Goal: Use online tool/utility: Utilize a website feature to perform a specific function

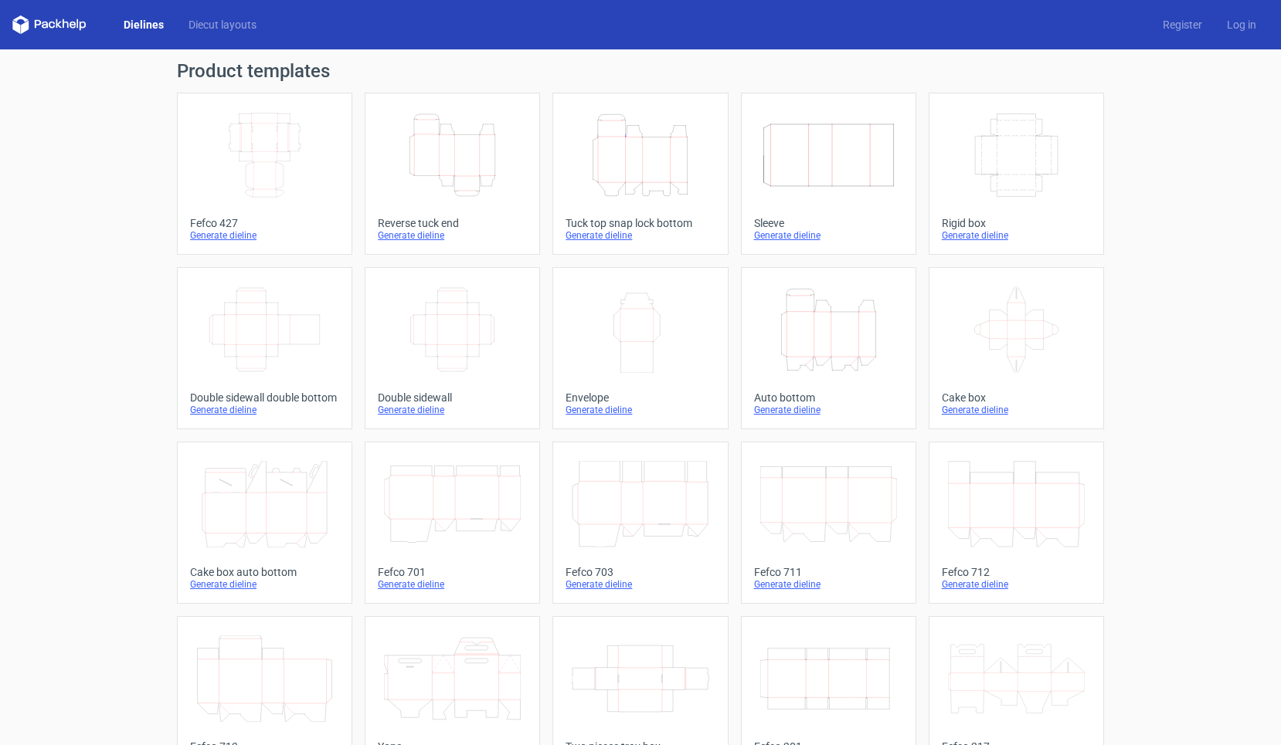
click at [453, 144] on icon "Height Depth Width" at bounding box center [452, 155] width 137 height 87
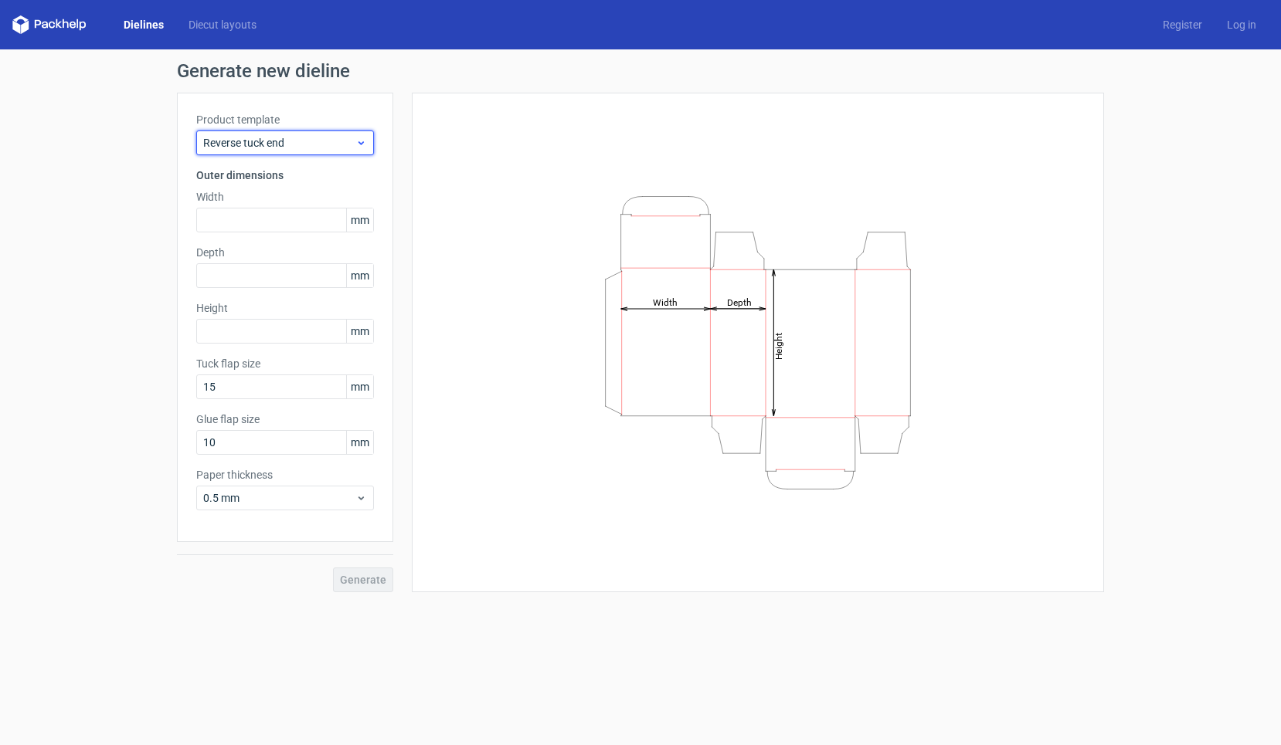
click at [288, 137] on span "Reverse tuck end" at bounding box center [279, 142] width 152 height 15
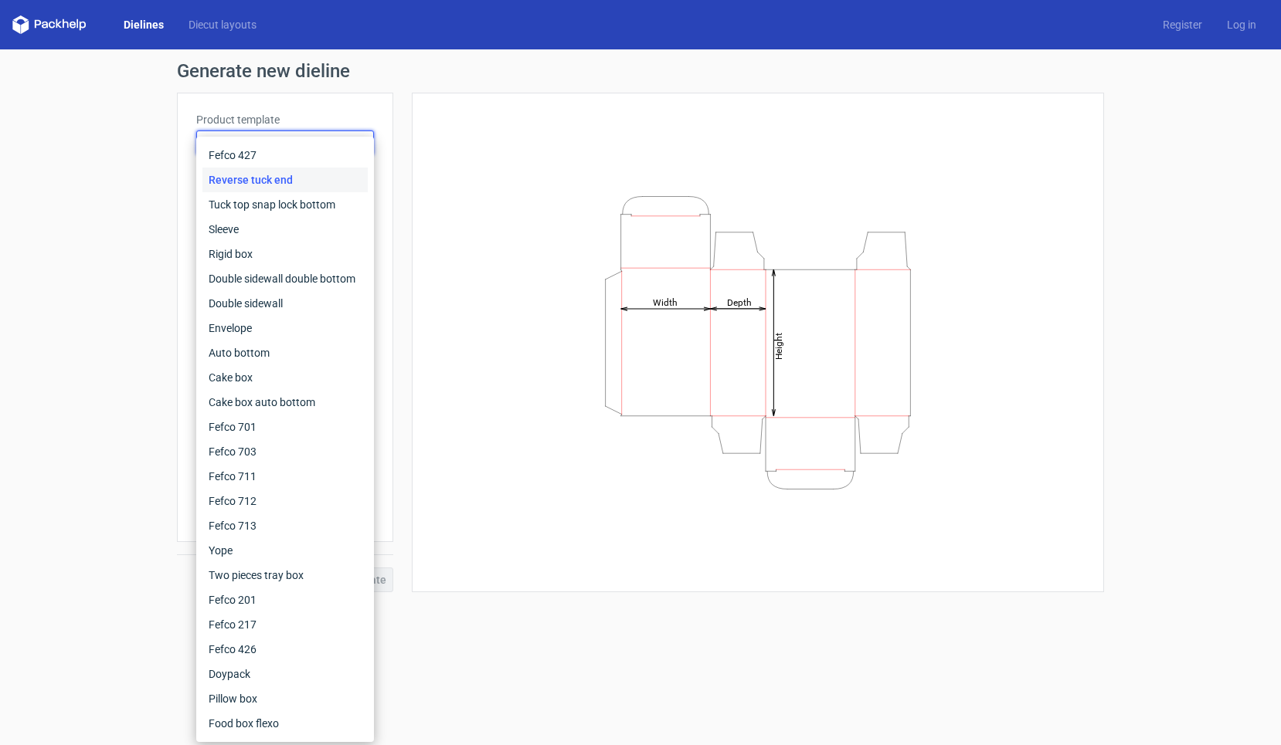
click at [461, 114] on div "Height Depth Width" at bounding box center [758, 342] width 654 height 461
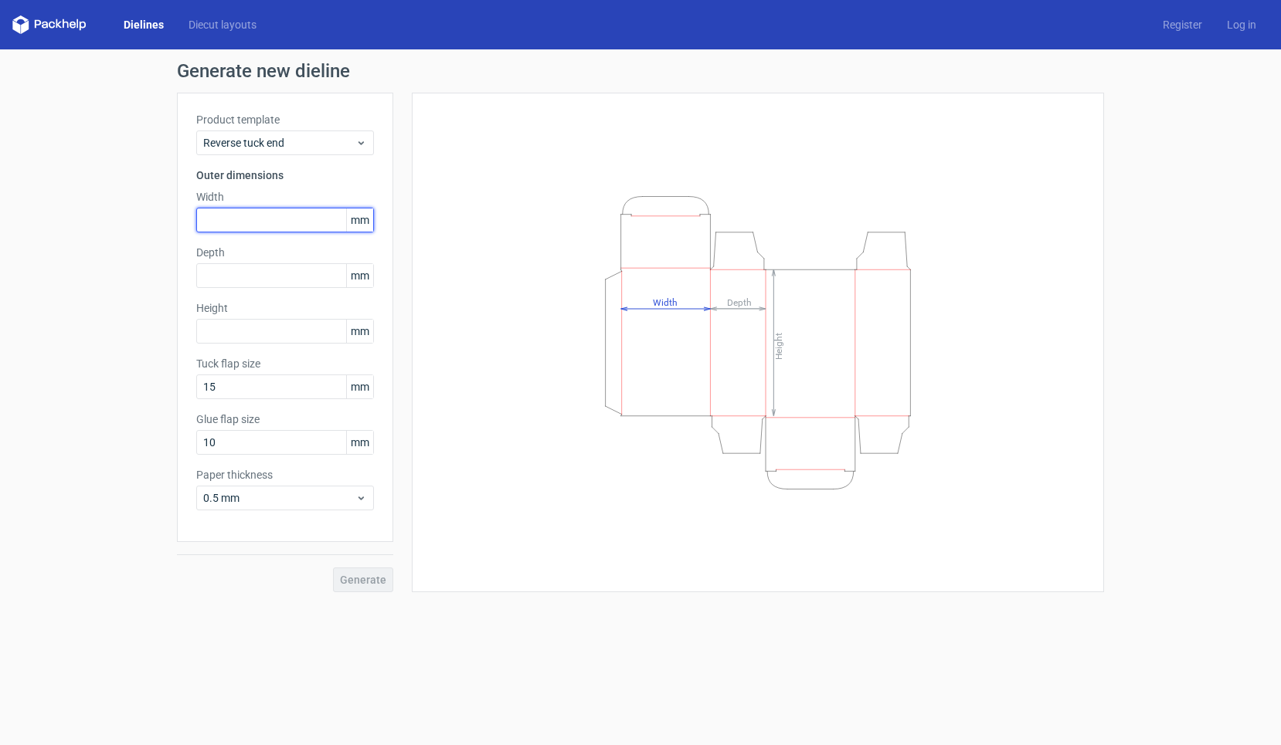
click at [320, 211] on input "text" at bounding box center [285, 220] width 178 height 25
type input "90"
type input "40"
type input "136"
click at [353, 582] on span "Generate" at bounding box center [363, 580] width 46 height 11
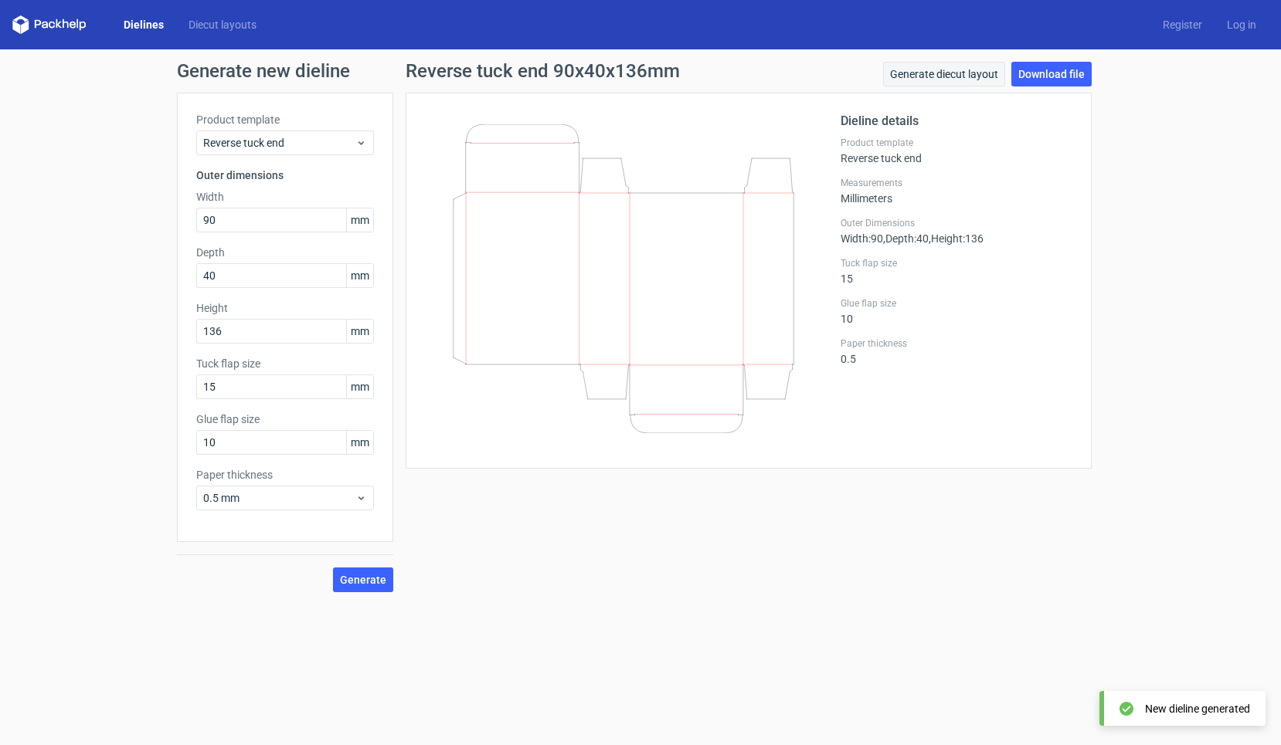
click at [953, 70] on link "Generate diecut layout" at bounding box center [944, 74] width 122 height 25
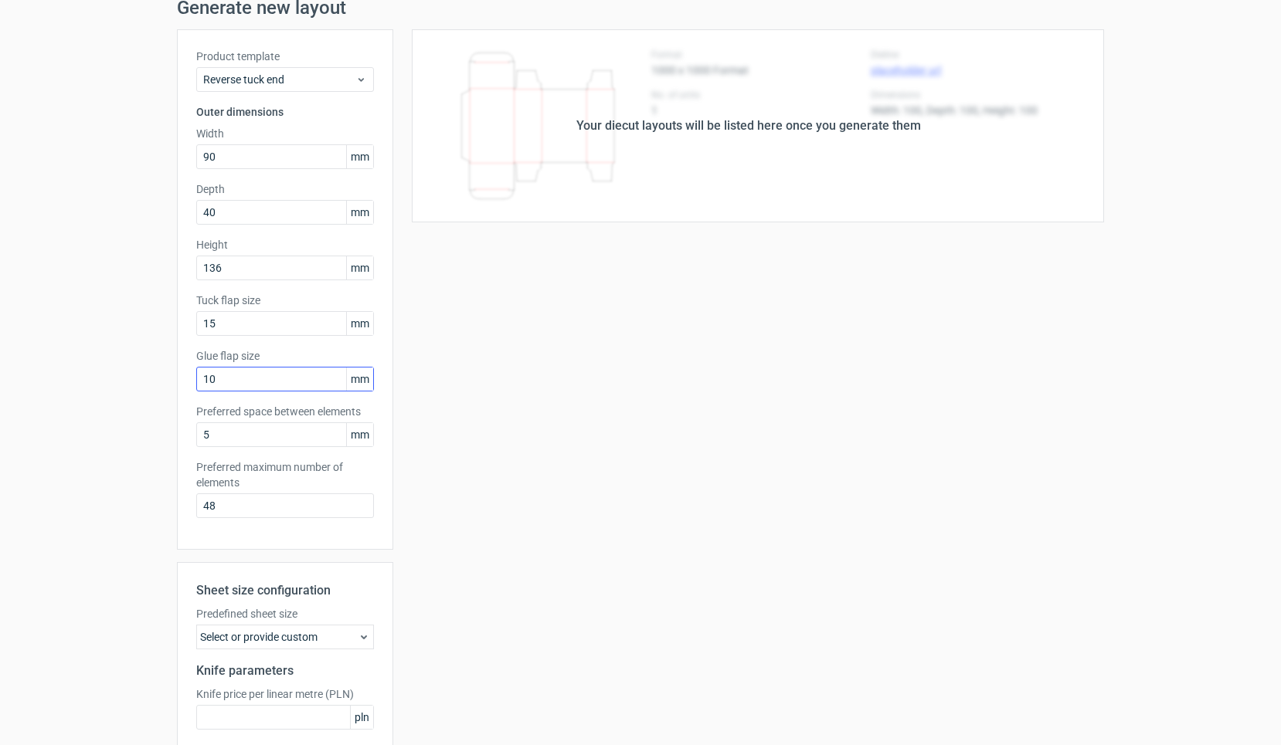
scroll to position [80, 0]
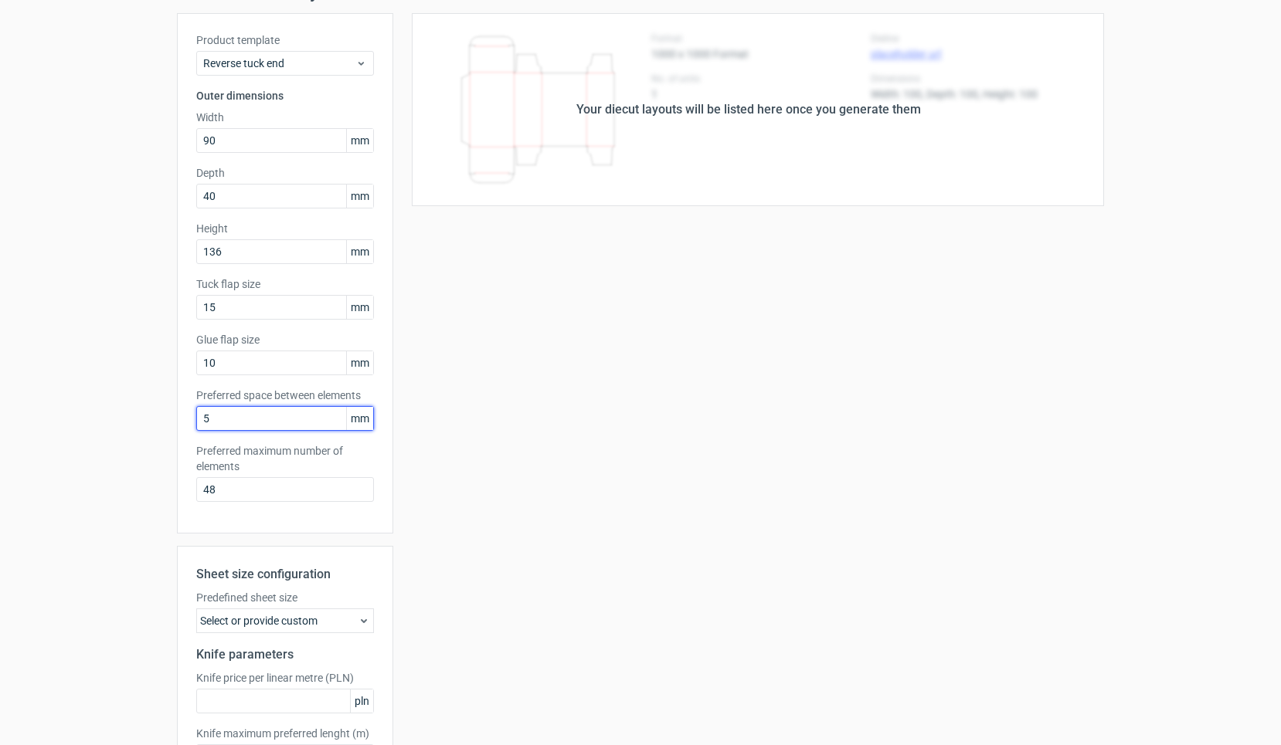
click at [243, 424] on input "5" at bounding box center [285, 418] width 178 height 25
click at [273, 338] on label "Glue flap size" at bounding box center [285, 339] width 178 height 15
click at [250, 500] on input "48" at bounding box center [285, 489] width 178 height 25
drag, startPoint x: 239, startPoint y: 485, endPoint x: 158, endPoint y: 482, distance: 80.4
click at [159, 484] on div "Generate new layout Product template Reverse tuck end Outer dimensions Width 90…" at bounding box center [640, 417] width 1281 height 894
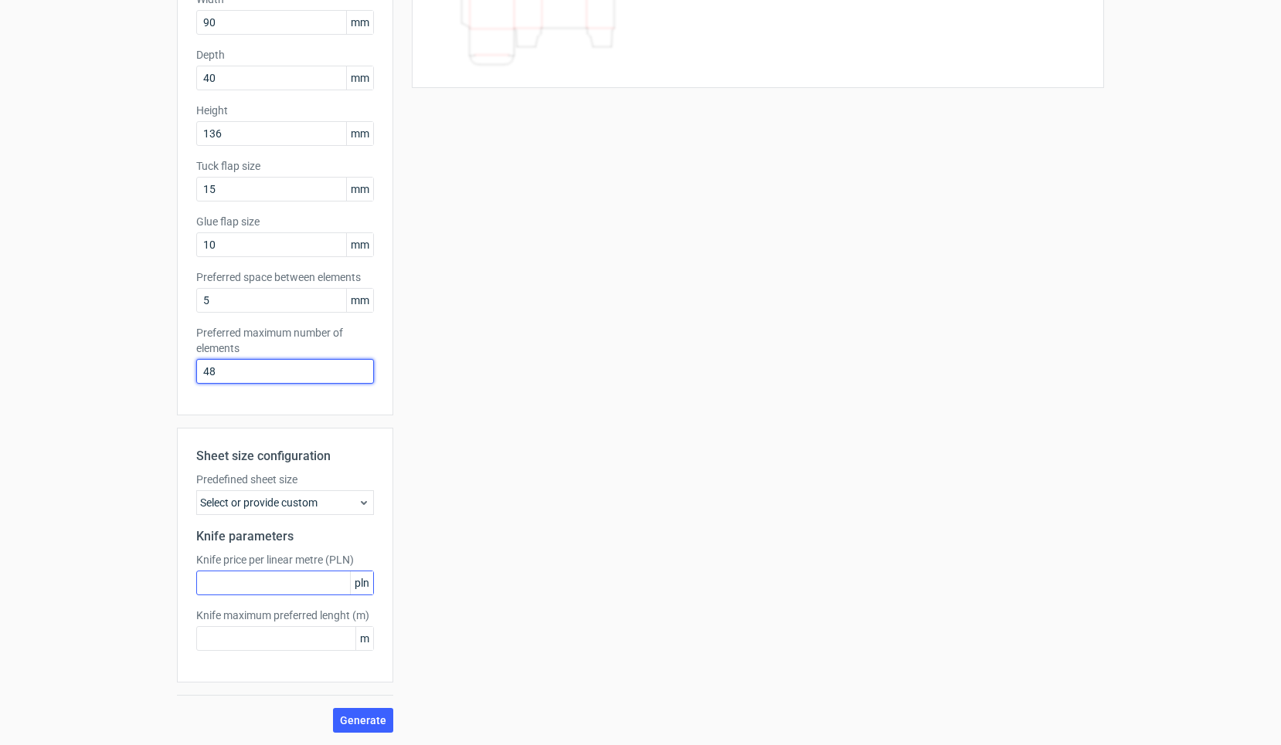
scroll to position [0, 0]
click at [250, 584] on input "text" at bounding box center [285, 583] width 178 height 25
click at [307, 498] on div "Select or provide custom" at bounding box center [285, 503] width 178 height 25
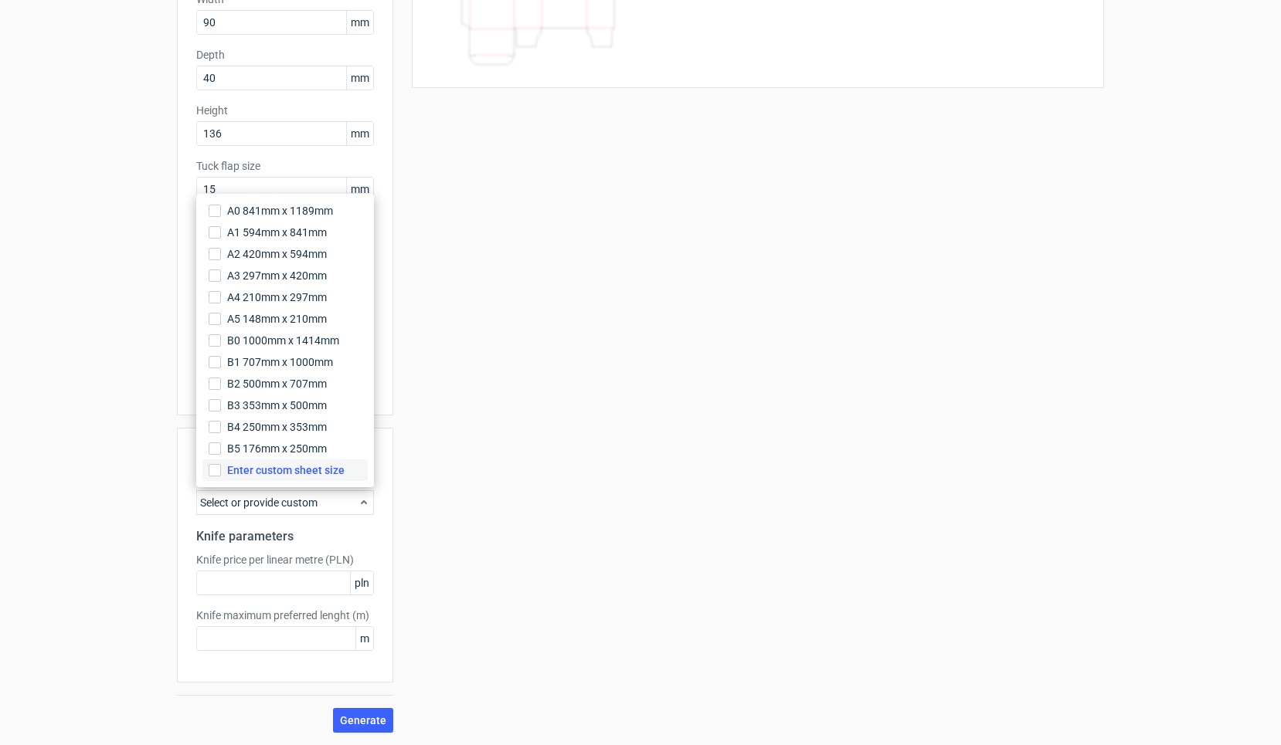
click at [320, 479] on label "Enter custom sheet size" at bounding box center [284, 471] width 165 height 22
click at [221, 477] on input "Enter custom sheet size" at bounding box center [215, 470] width 12 height 12
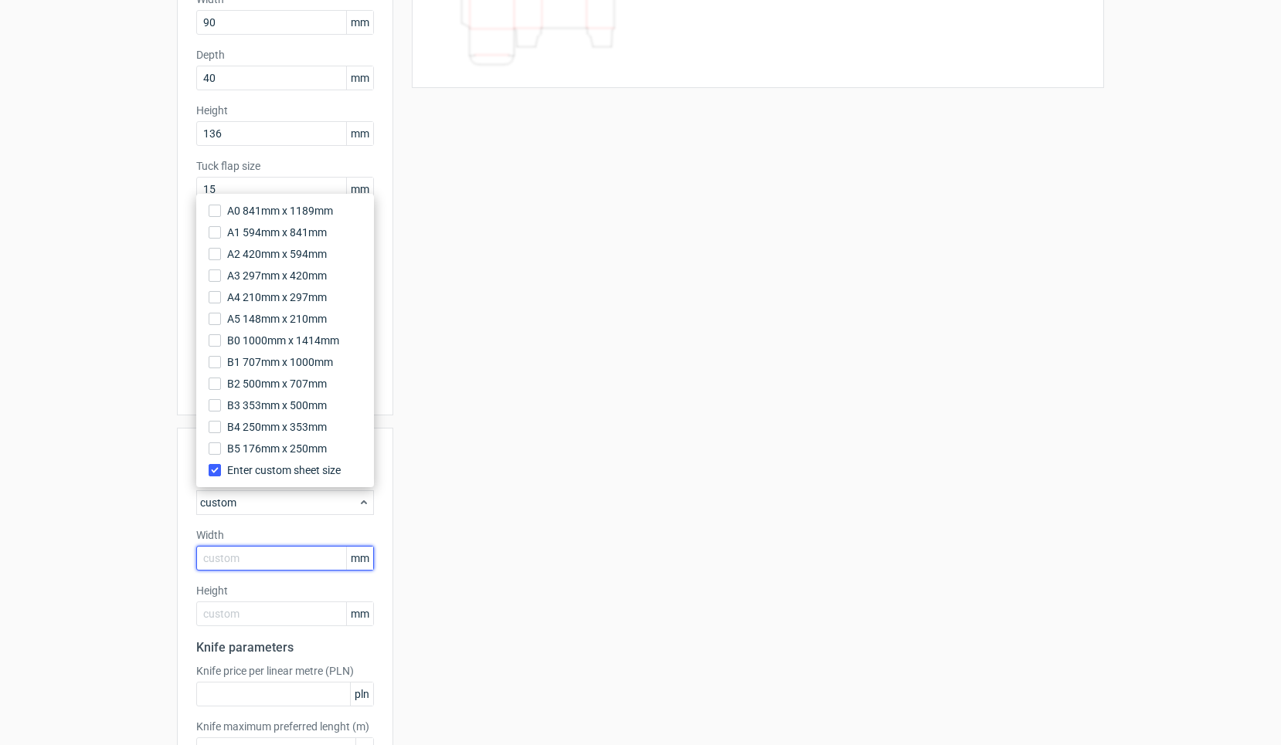
click at [286, 558] on input "text" at bounding box center [285, 558] width 178 height 25
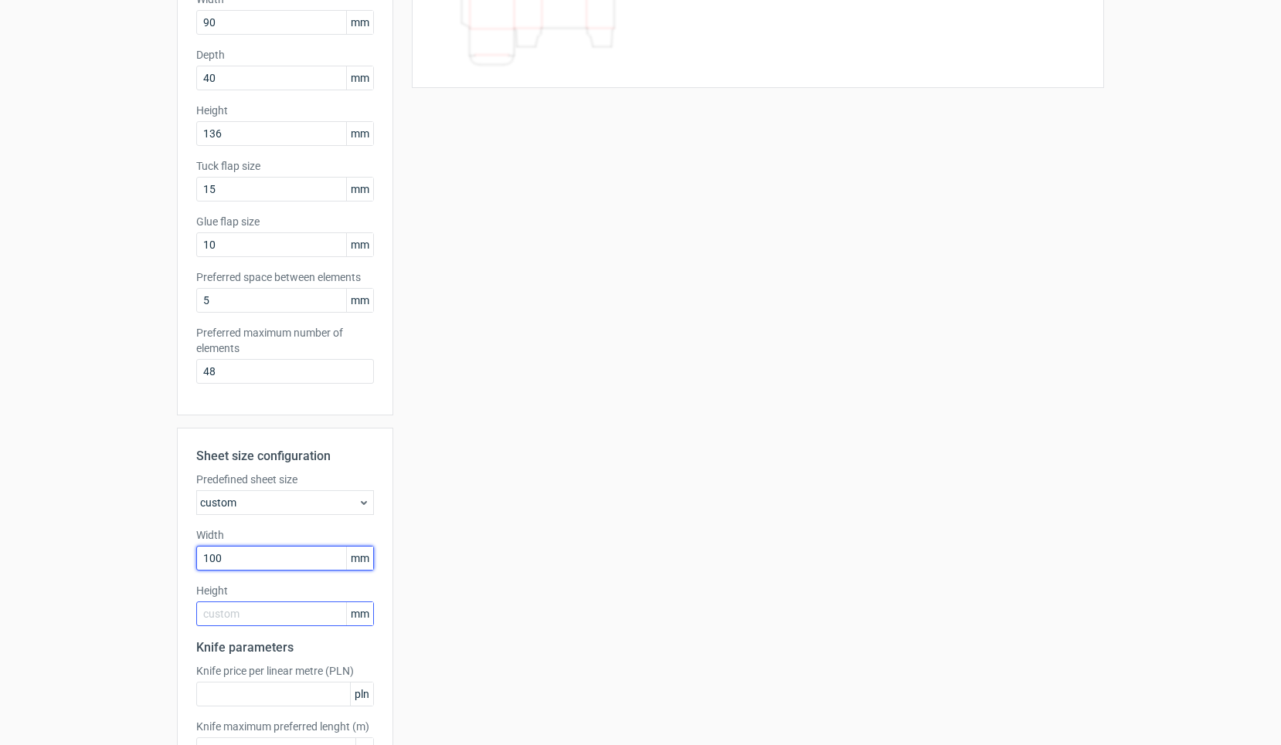
type input "1000"
type input "700"
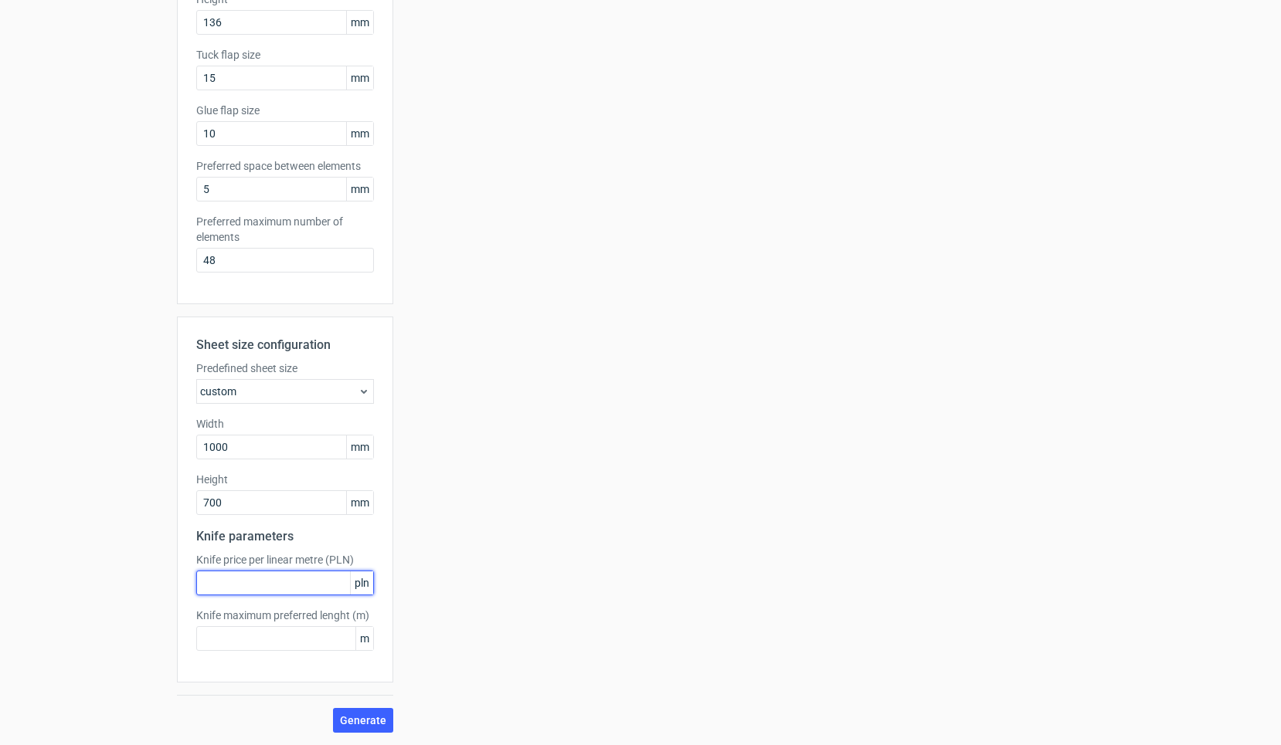
scroll to position [309, 0]
click at [378, 730] on button "Generate" at bounding box center [363, 720] width 60 height 25
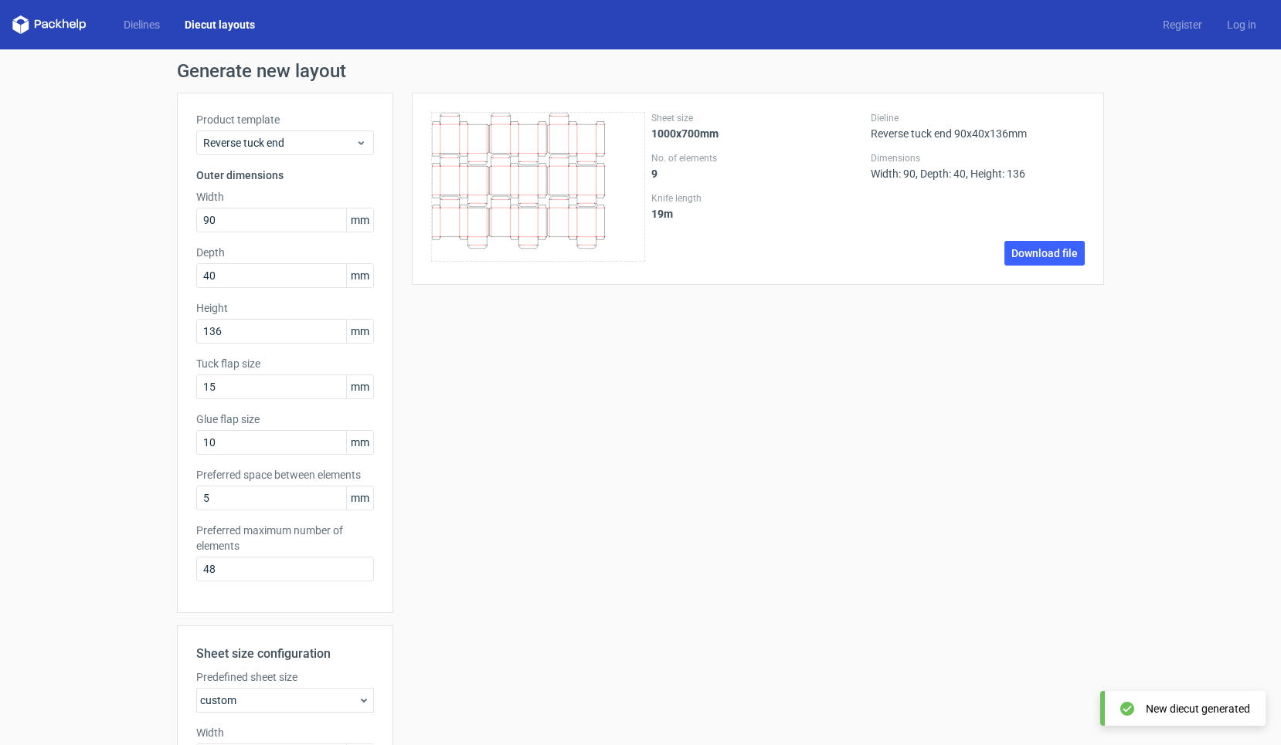
scroll to position [129, 0]
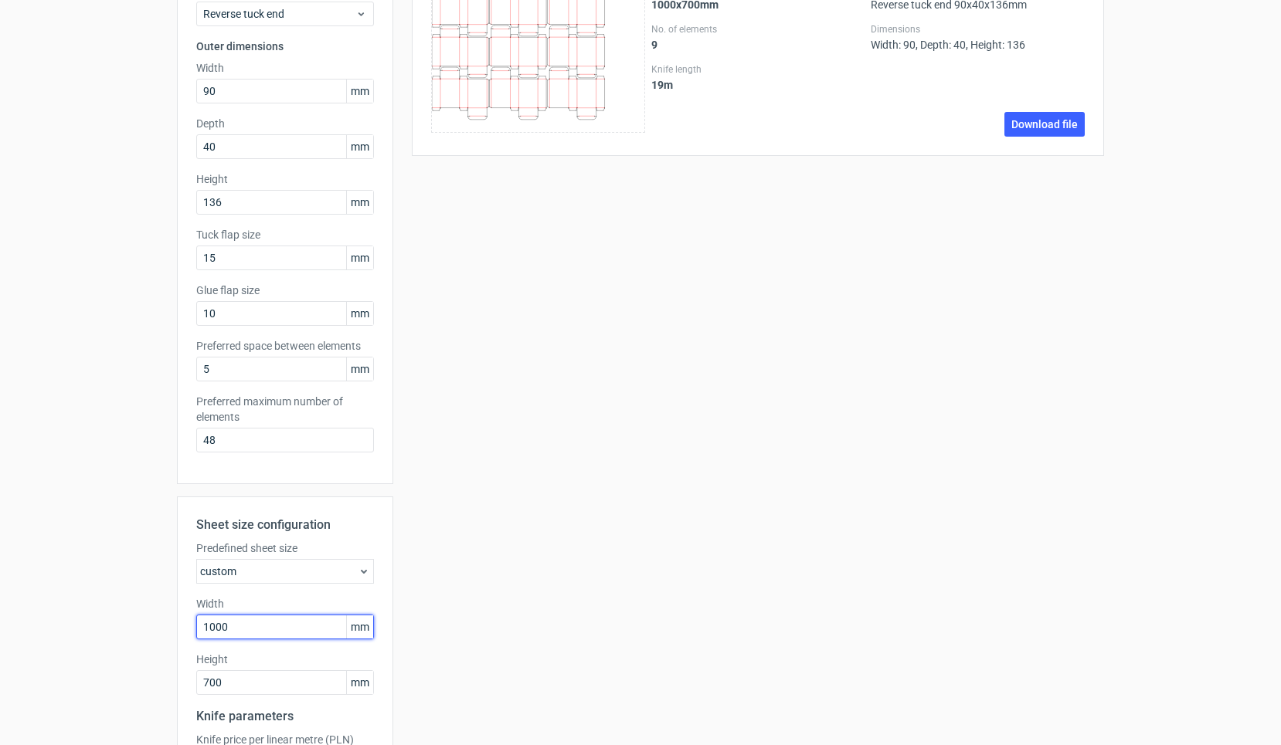
drag, startPoint x: 250, startPoint y: 631, endPoint x: 175, endPoint y: 631, distance: 74.9
click at [175, 631] on div "Generate new layout Product template Reverse tuck end Outer dimensions Width 90…" at bounding box center [640, 422] width 1281 height 1005
type input "700"
type input "1000"
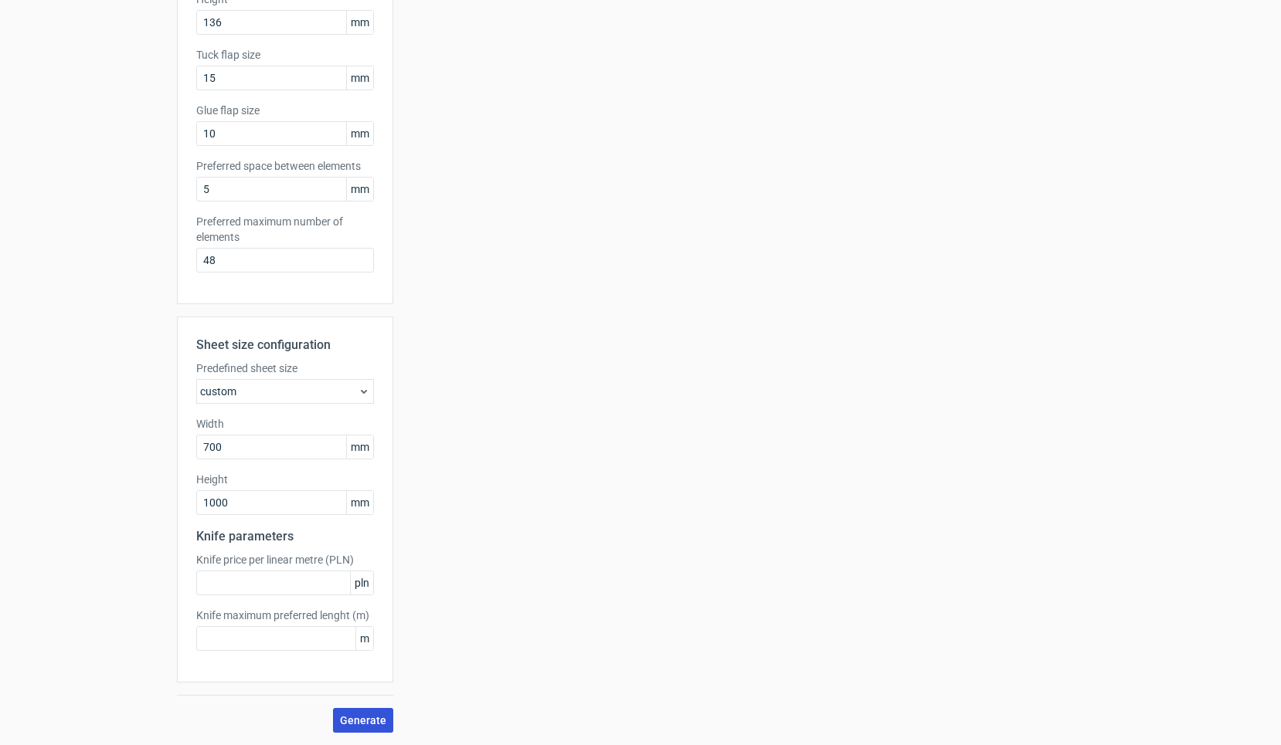
click at [359, 718] on span "Generate" at bounding box center [363, 720] width 46 height 11
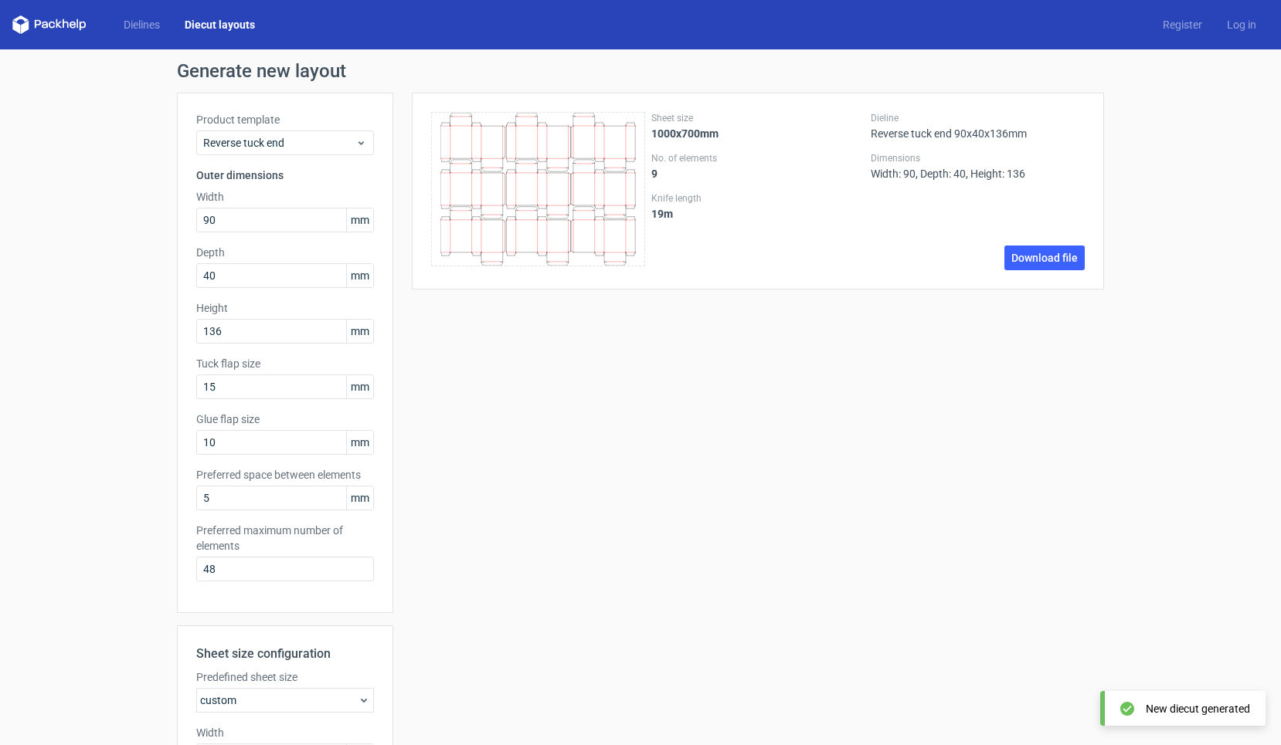
scroll to position [0, 0]
click at [297, 405] on div "Product template Reverse tuck end Outer dimensions Width 90 mm Depth 40 mm Heig…" at bounding box center [285, 353] width 216 height 521
click at [280, 385] on input "15" at bounding box center [285, 387] width 178 height 25
type input "12"
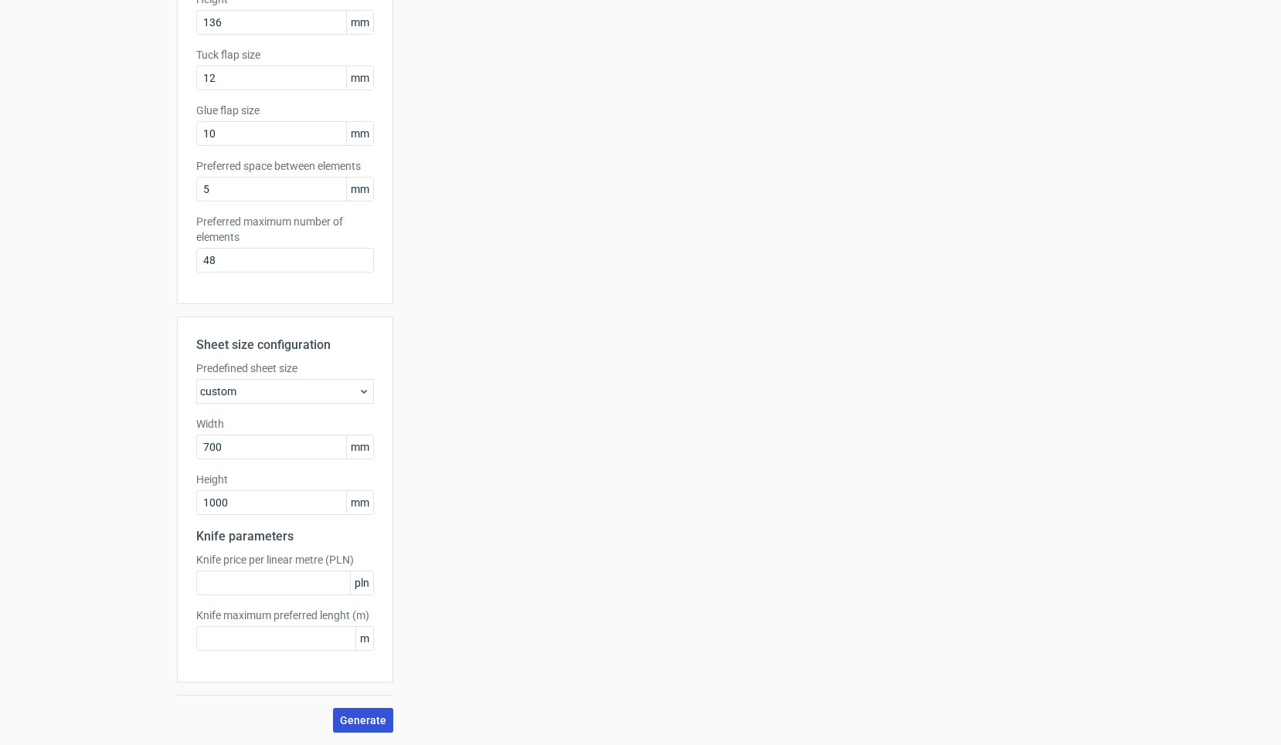
click at [358, 720] on span "Generate" at bounding box center [363, 720] width 46 height 11
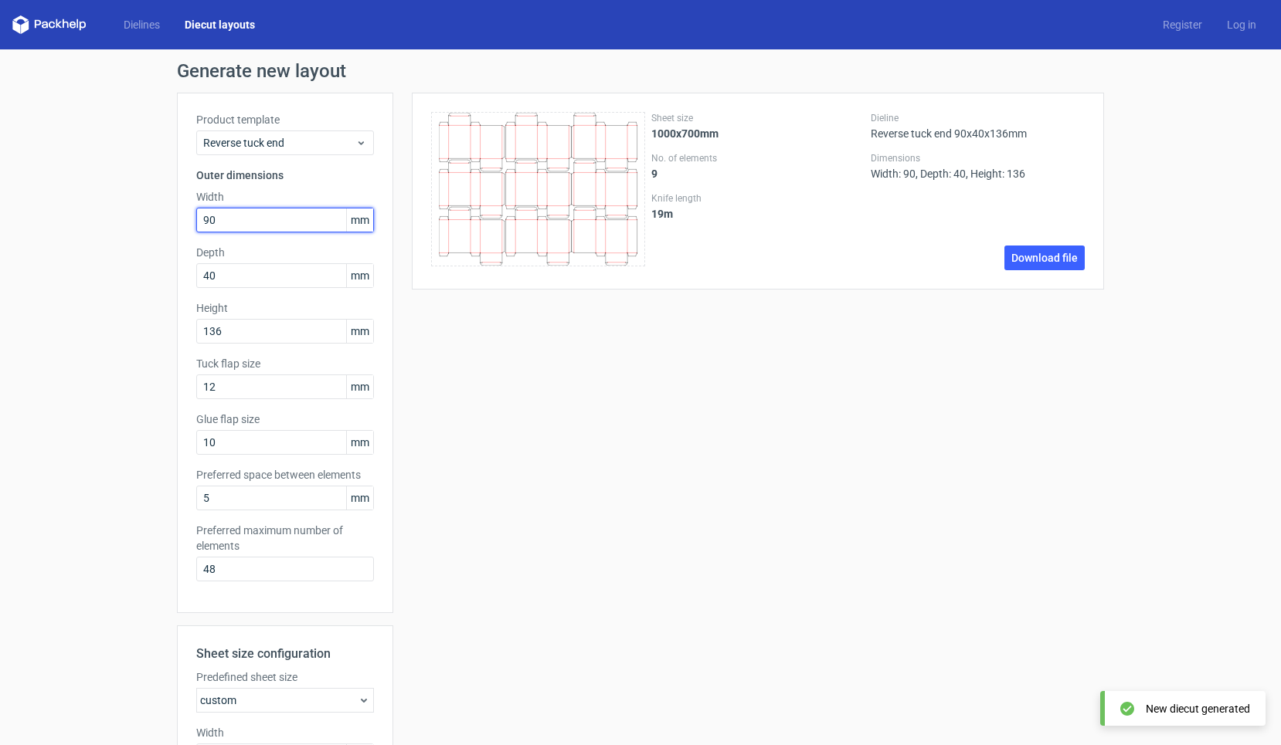
click at [255, 229] on input "90" at bounding box center [285, 220] width 178 height 25
drag, startPoint x: 233, startPoint y: 328, endPoint x: 182, endPoint y: 325, distance: 50.3
click at [182, 325] on div "Product template Reverse tuck end Outer dimensions Width 90 mm Depth 40 mm Heig…" at bounding box center [285, 353] width 216 height 521
type input "2"
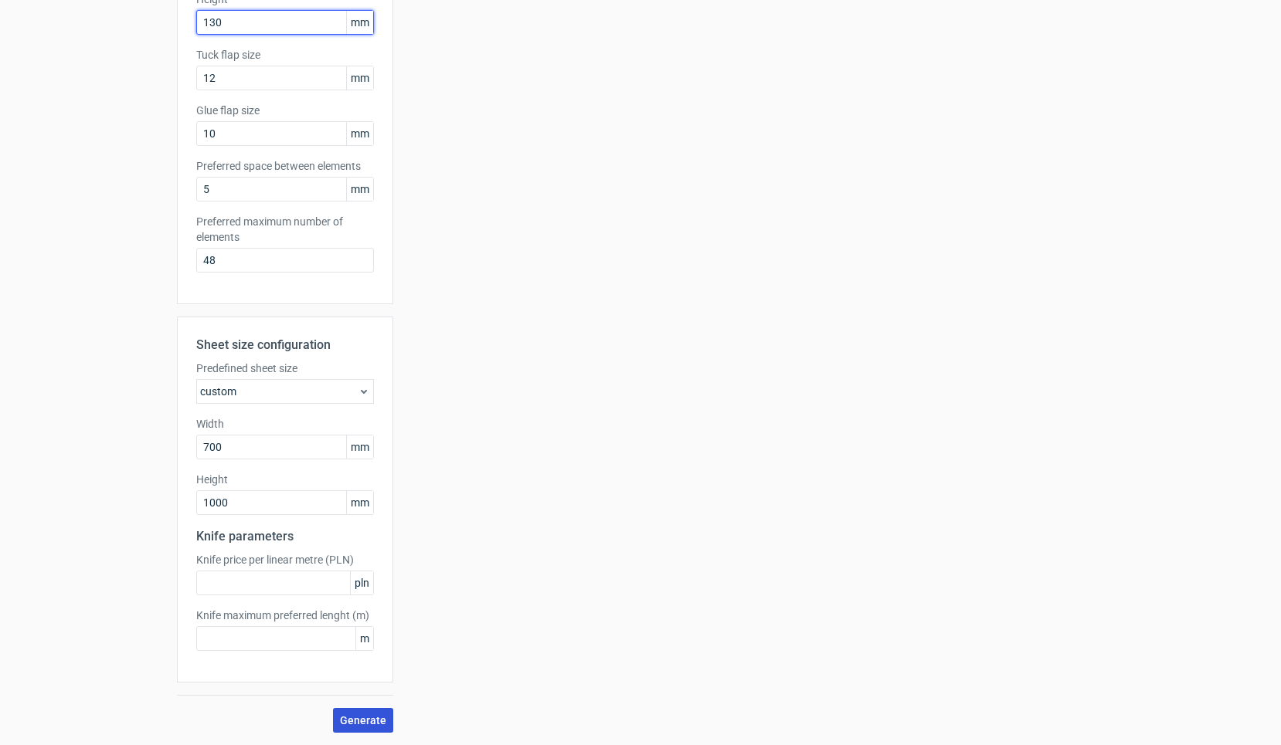
scroll to position [309, 0]
click at [373, 724] on span "Generate" at bounding box center [363, 720] width 46 height 11
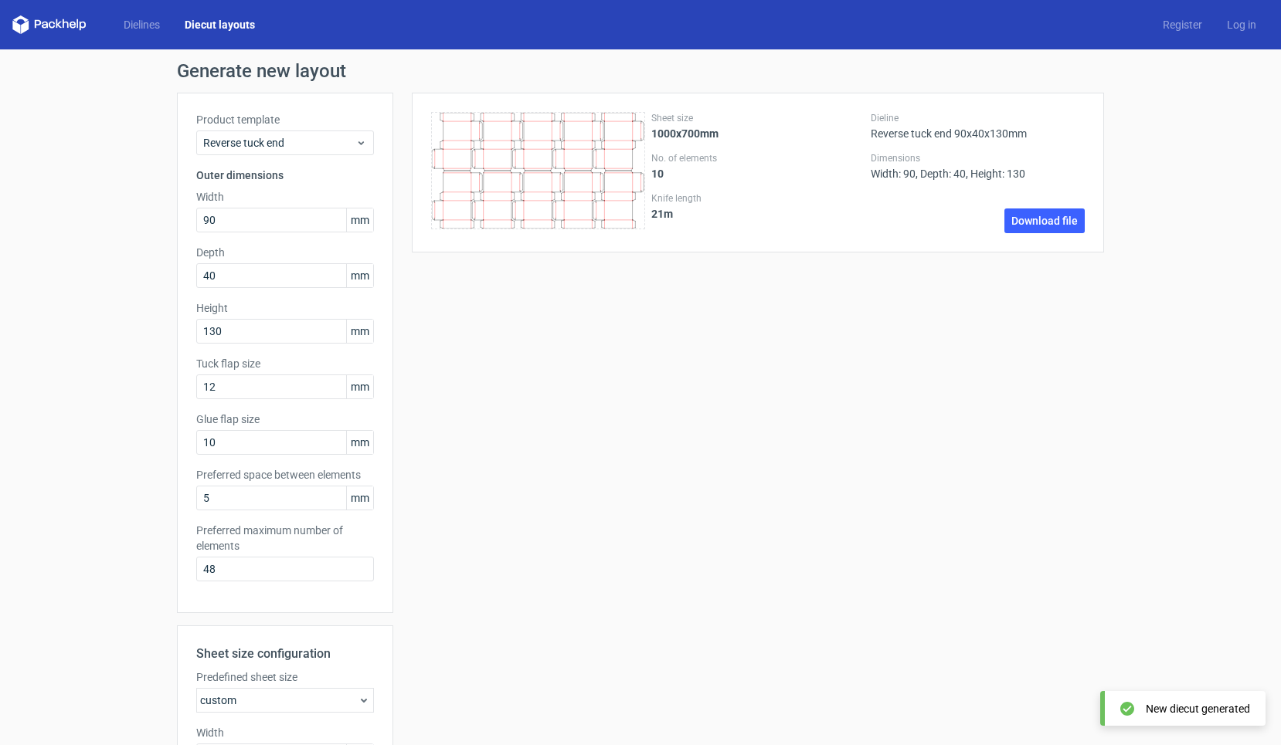
scroll to position [0, 0]
click at [247, 329] on input "130" at bounding box center [285, 331] width 178 height 25
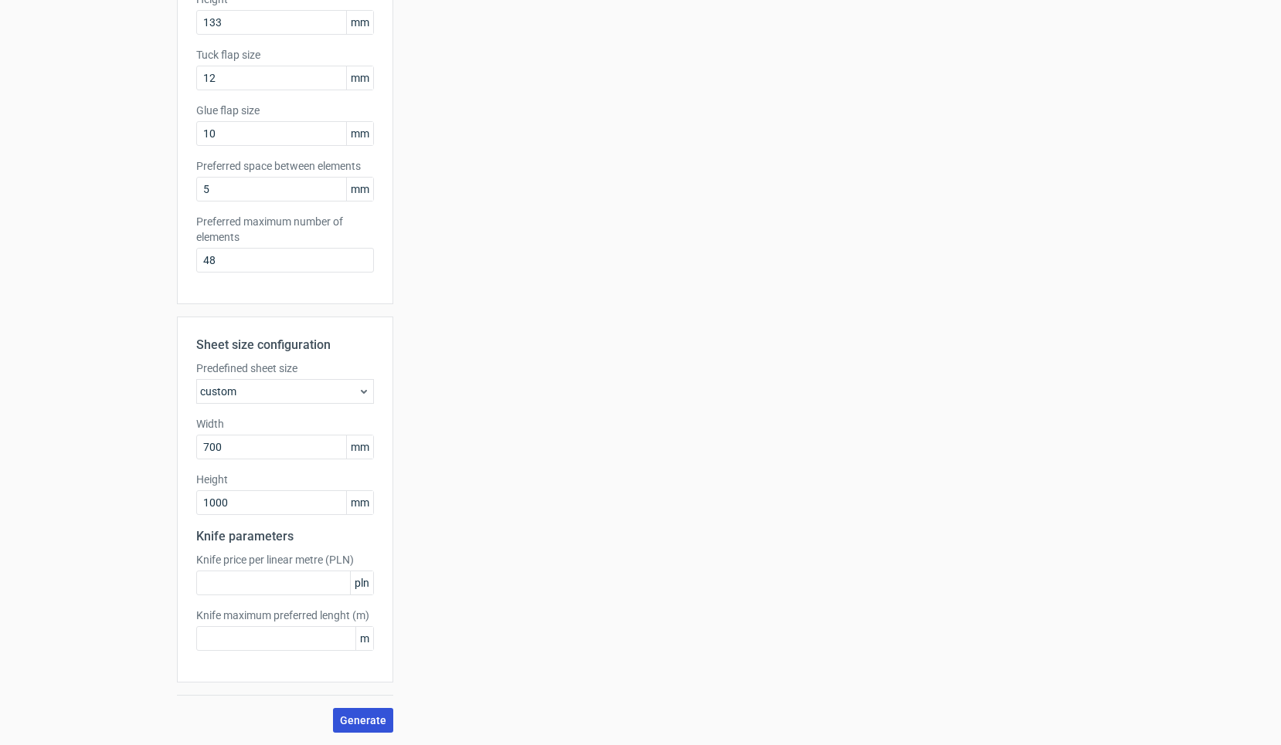
click at [378, 714] on button "Generate" at bounding box center [363, 720] width 60 height 25
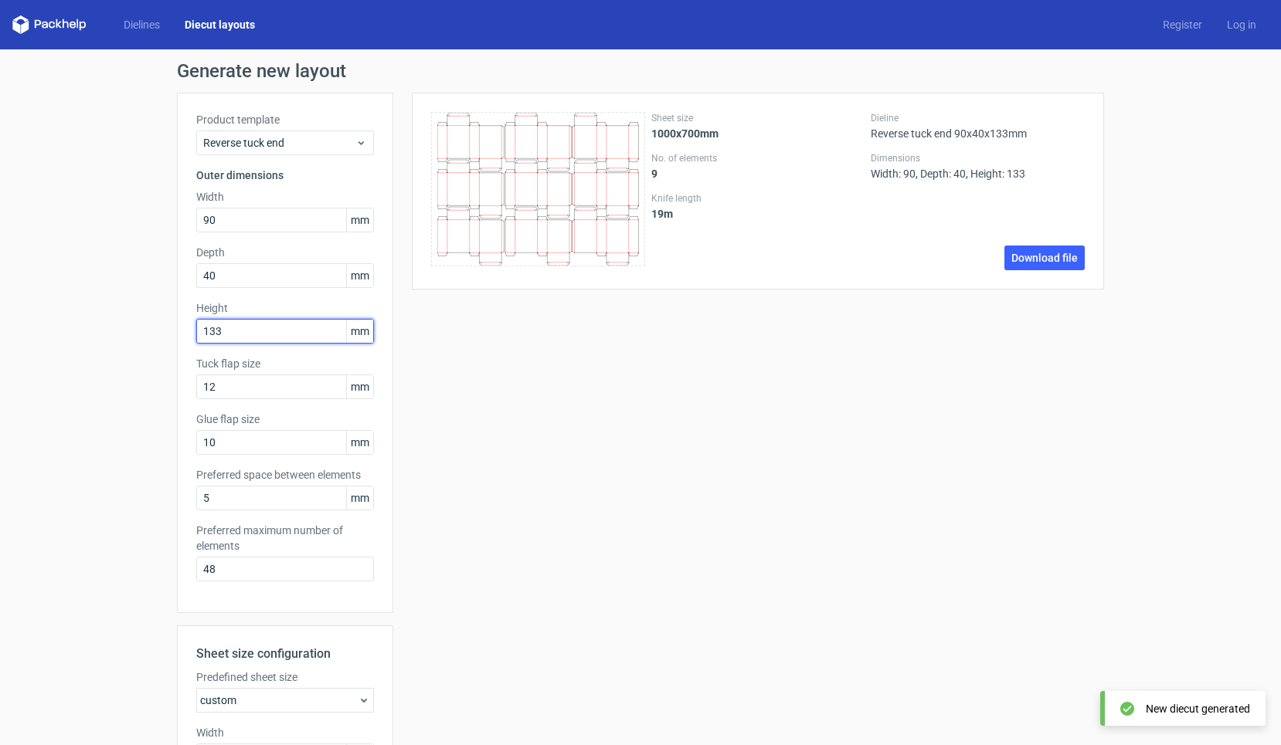
click at [239, 323] on input "133" at bounding box center [285, 331] width 178 height 25
click at [228, 332] on input "133" at bounding box center [285, 331] width 178 height 25
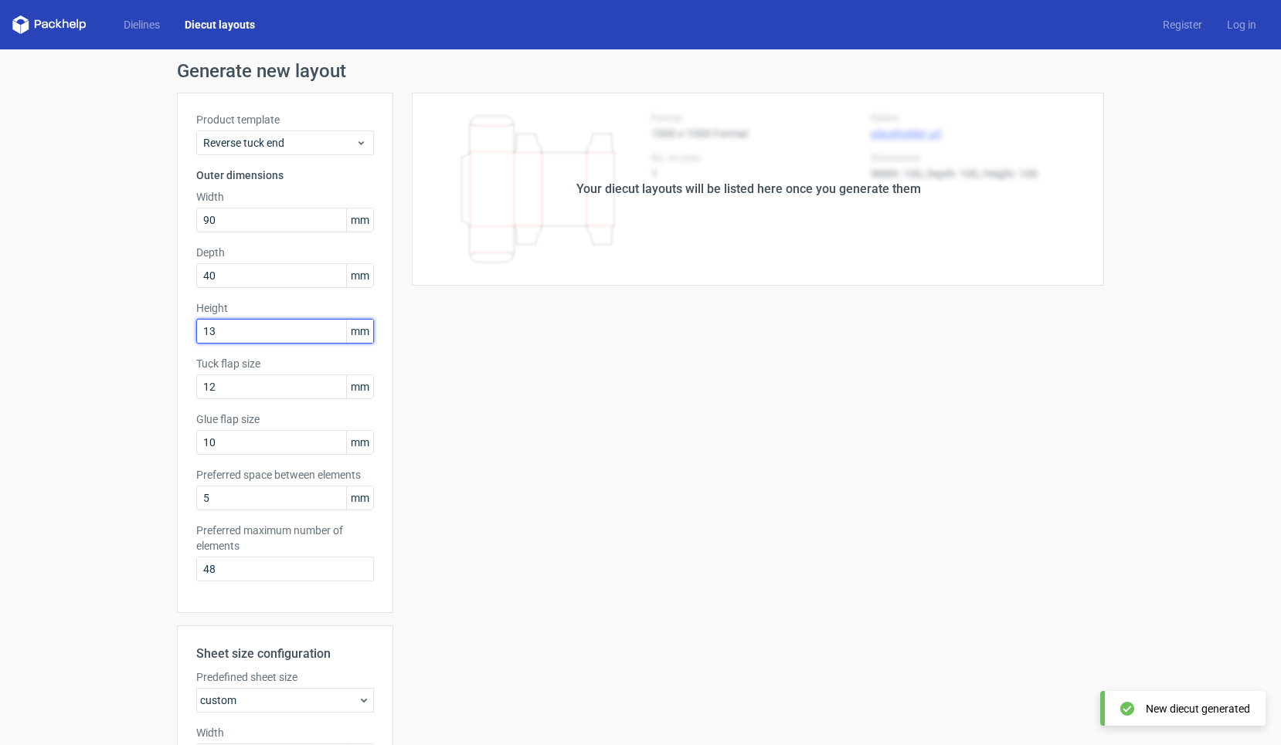
type input "132"
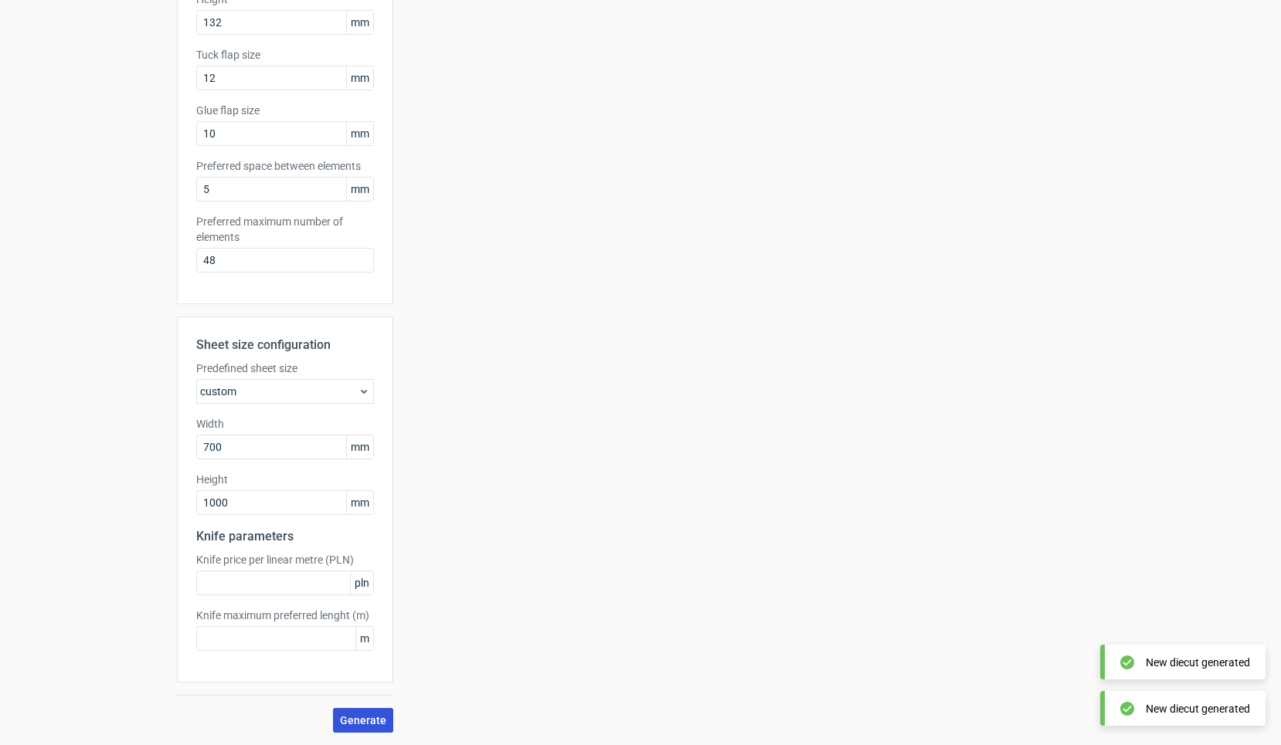
scroll to position [309, 0]
click at [358, 730] on button "Generate" at bounding box center [363, 720] width 60 height 25
click at [247, 500] on input "1000" at bounding box center [285, 503] width 178 height 25
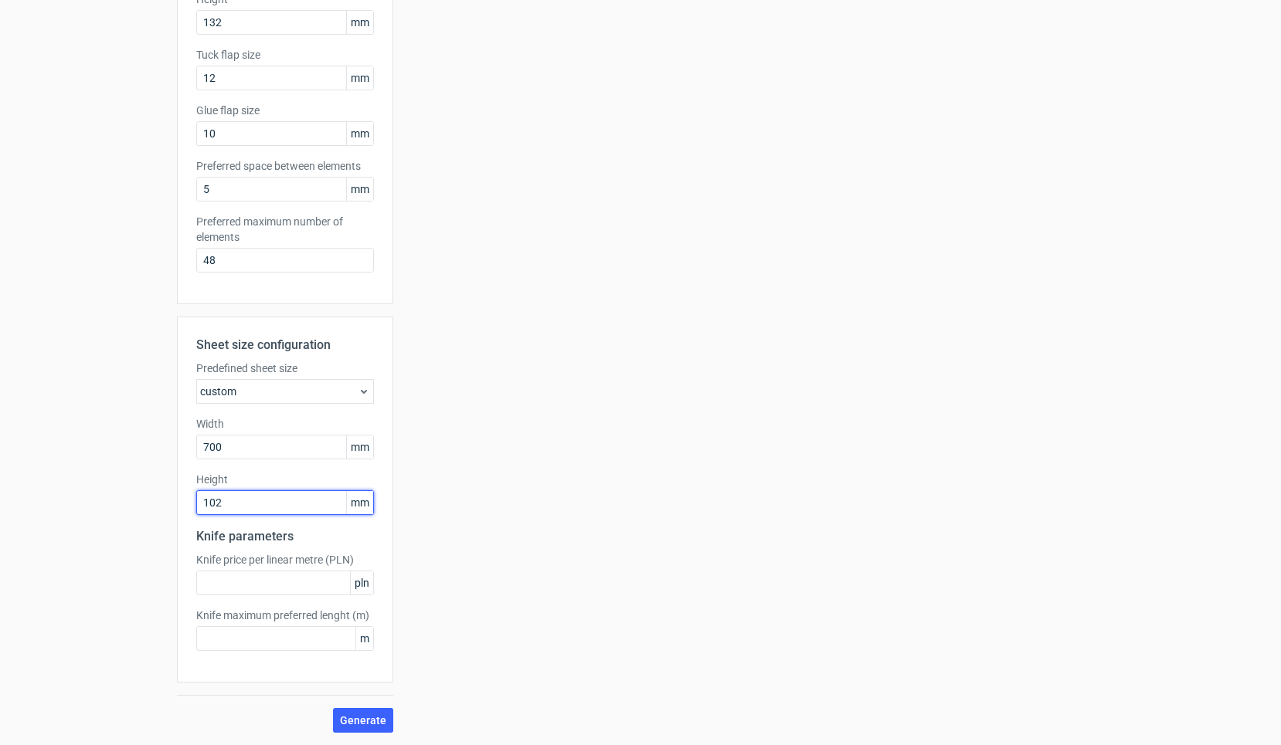
type input "1020"
click at [363, 703] on div "Sheet size configuration Predefined sheet size custom Width 700 mm Height 1020 …" at bounding box center [285, 525] width 216 height 416
click at [363, 709] on button "Generate" at bounding box center [363, 720] width 60 height 25
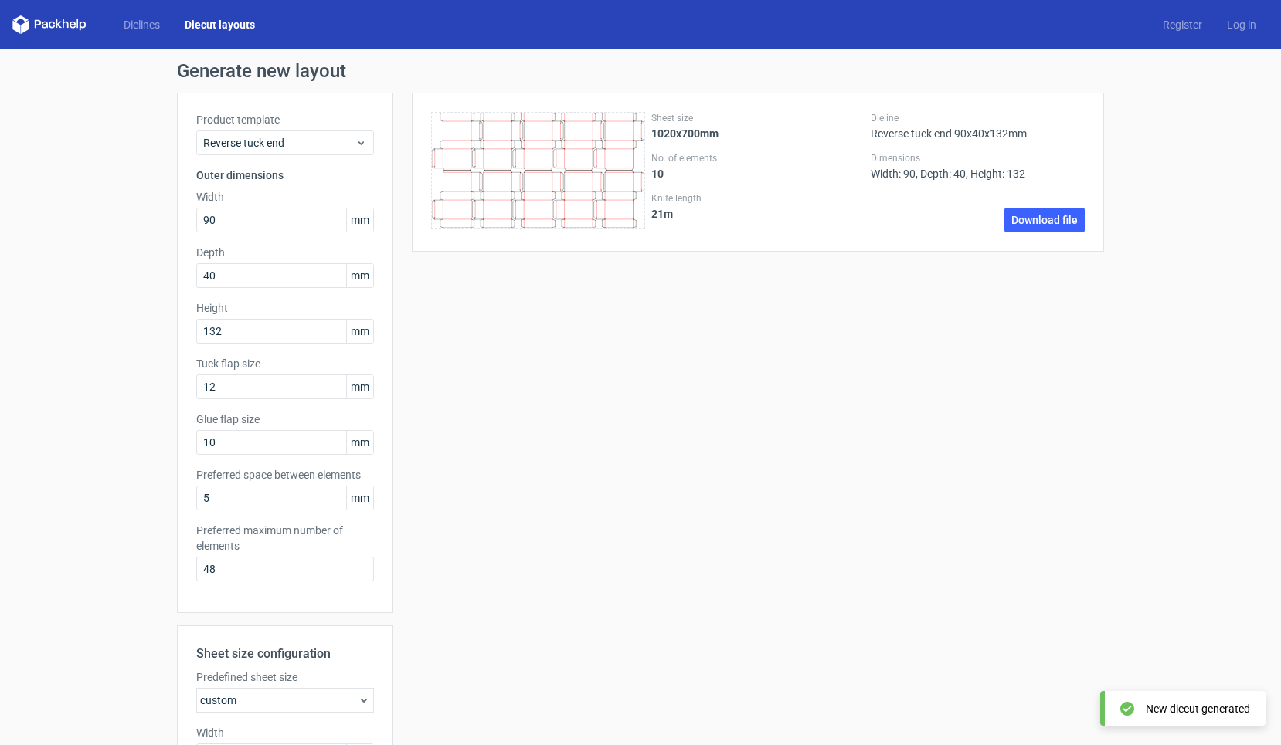
scroll to position [0, 0]
click at [248, 331] on input "132" at bounding box center [285, 331] width 178 height 25
type input "136"
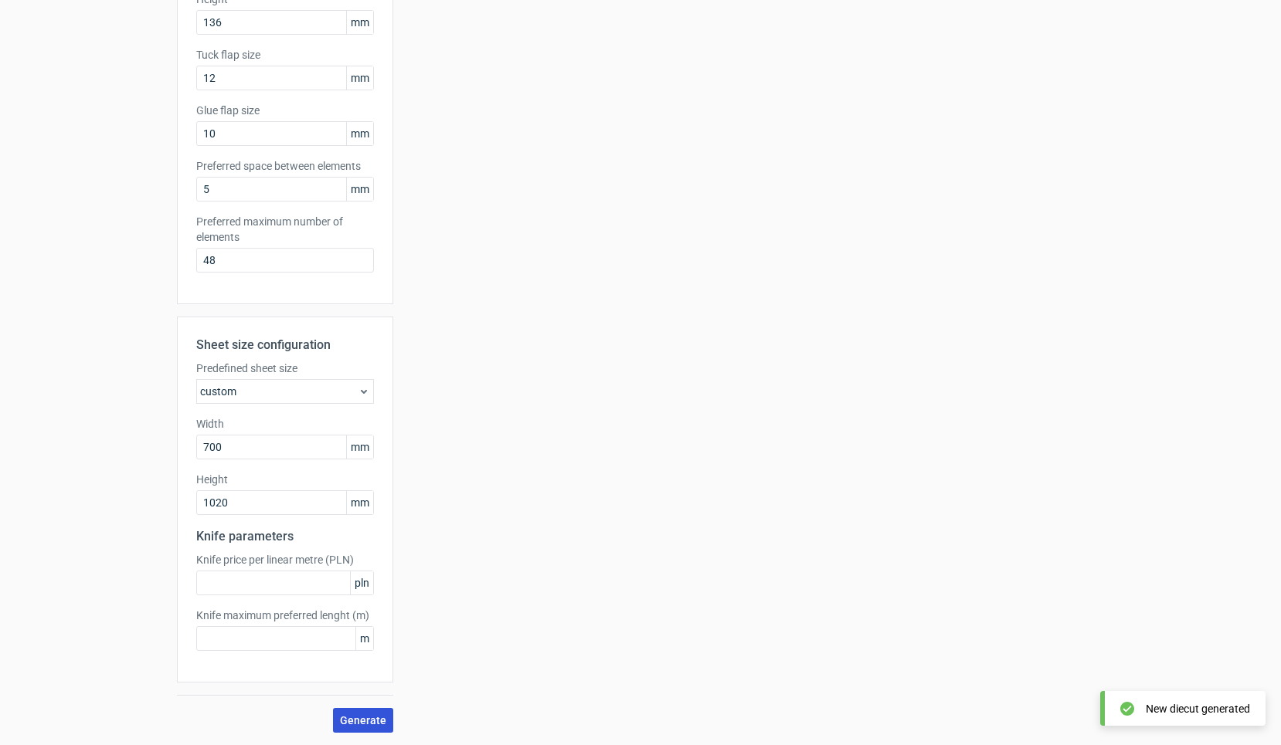
click at [357, 725] on span "Generate" at bounding box center [363, 720] width 46 height 11
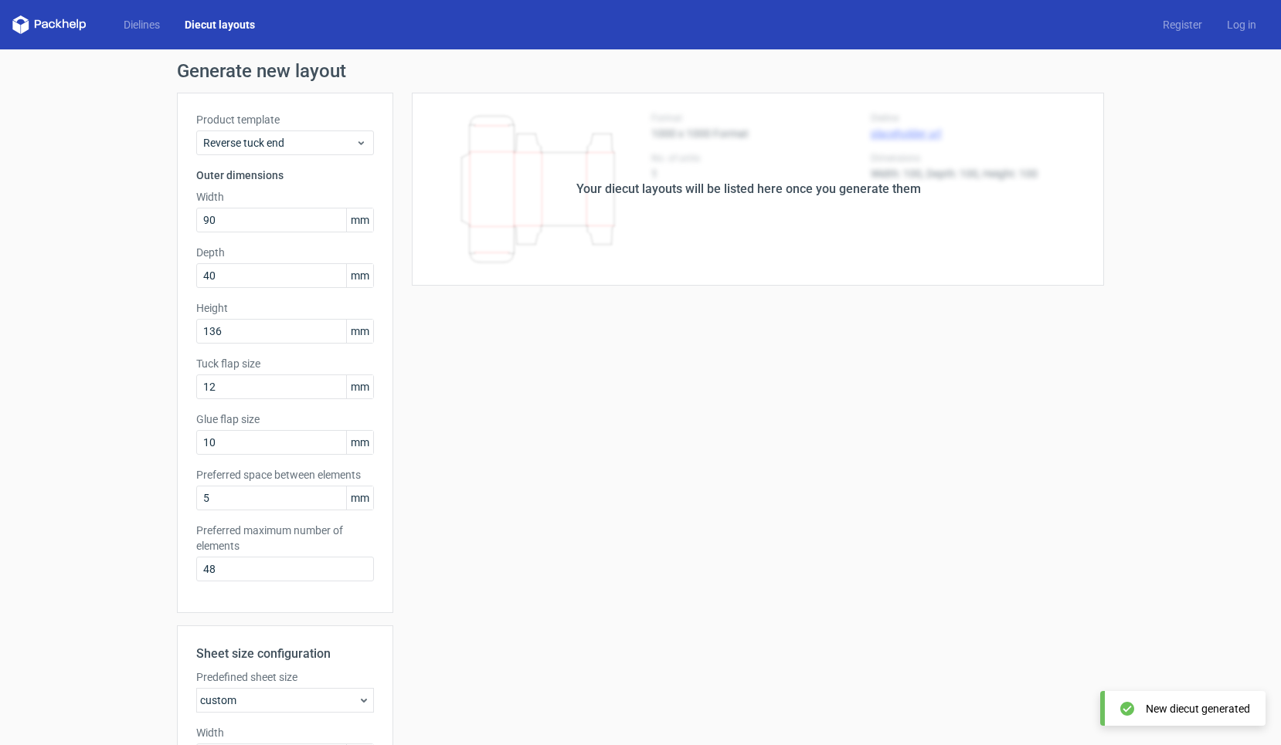
scroll to position [-2, 0]
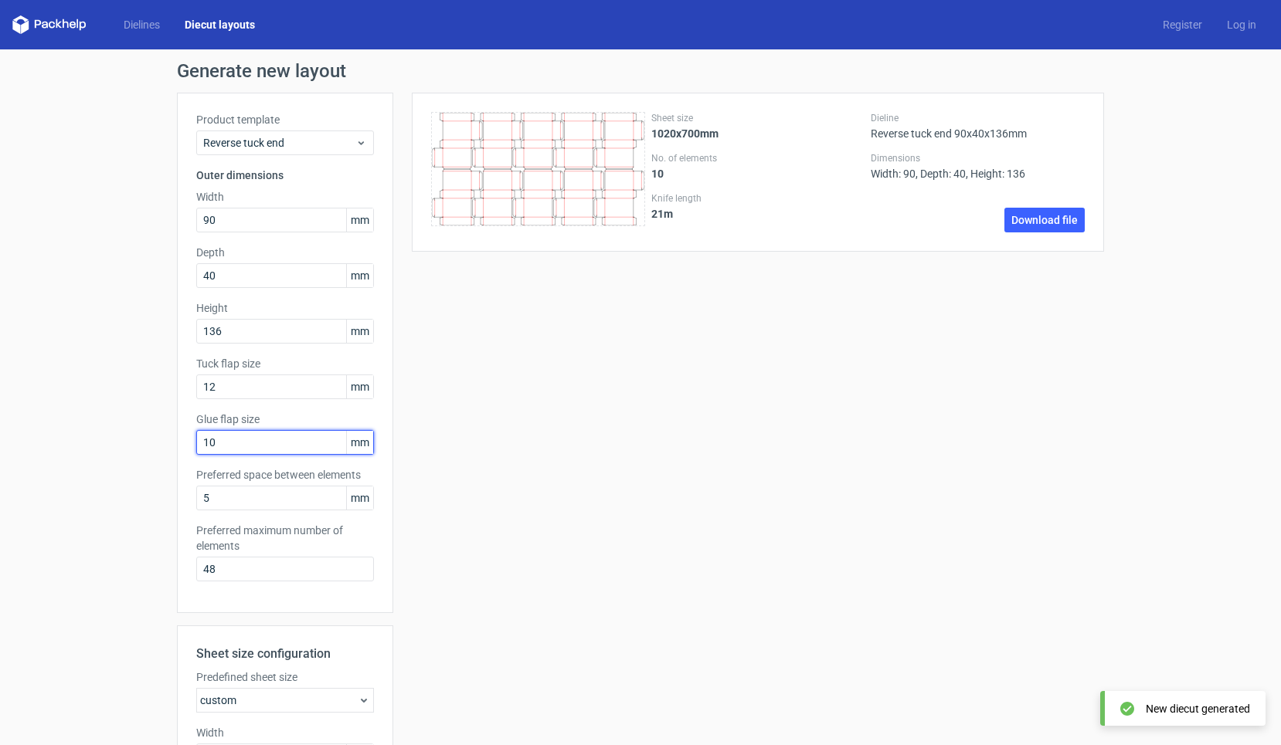
click at [236, 445] on input "10" at bounding box center [285, 442] width 178 height 25
click at [241, 375] on input "12" at bounding box center [285, 387] width 178 height 25
drag, startPoint x: 241, startPoint y: 385, endPoint x: 167, endPoint y: 385, distance: 74.2
click at [167, 385] on div "Generate new layout Product template Reverse tuck end Outer dimensions Width 90…" at bounding box center [640, 551] width 1281 height 1005
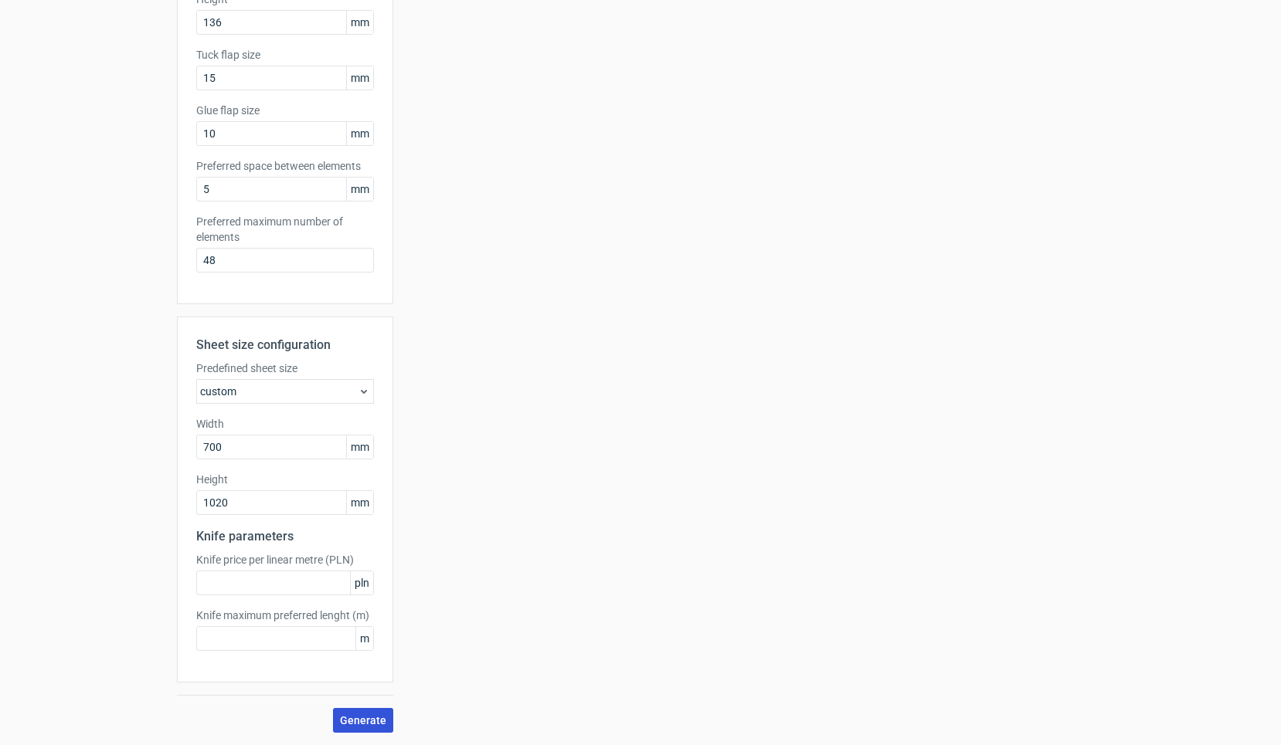
click at [376, 711] on button "Generate" at bounding box center [363, 720] width 60 height 25
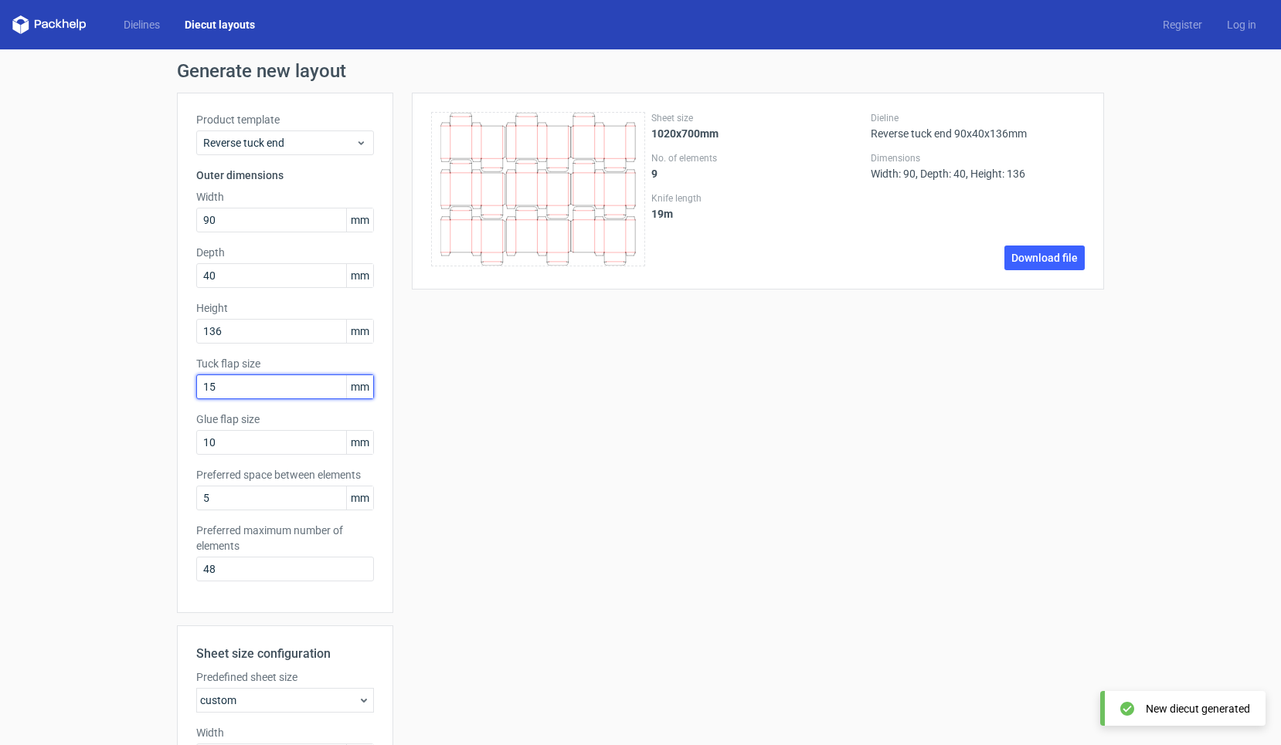
click at [216, 394] on input "15" at bounding box center [285, 387] width 178 height 25
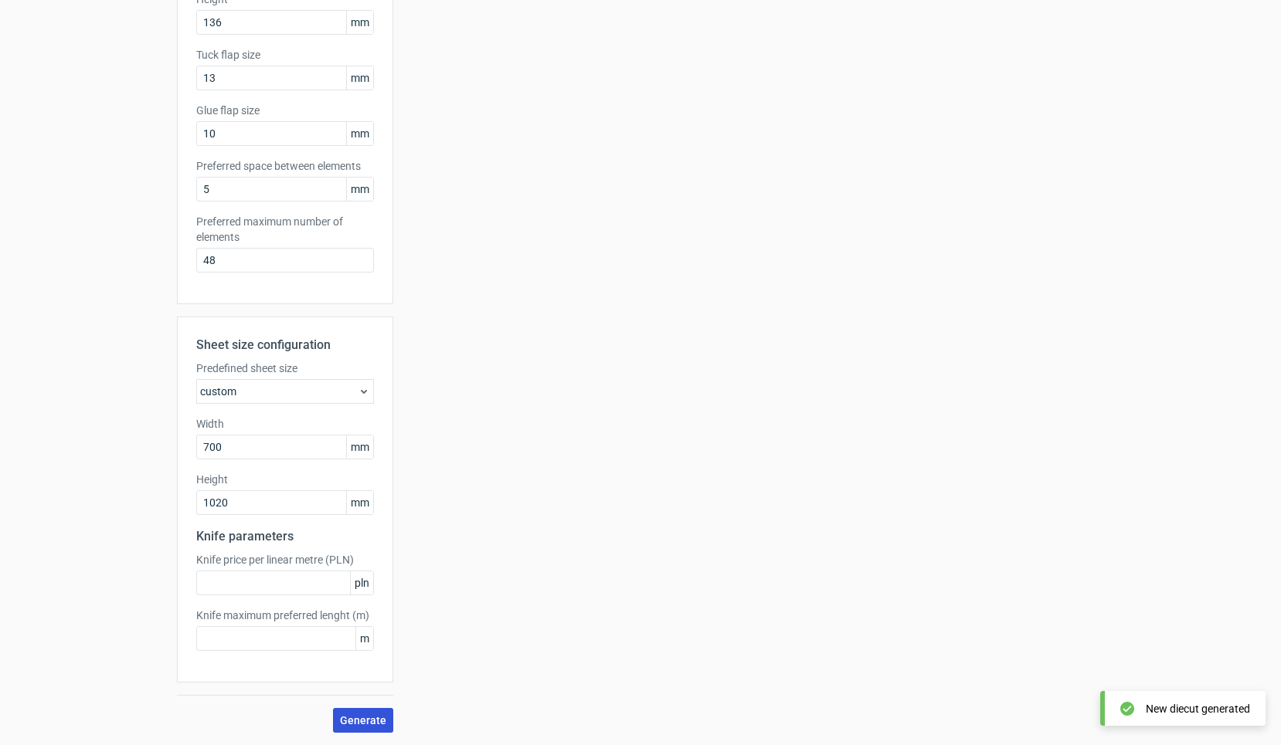
click at [361, 710] on button "Generate" at bounding box center [363, 720] width 60 height 25
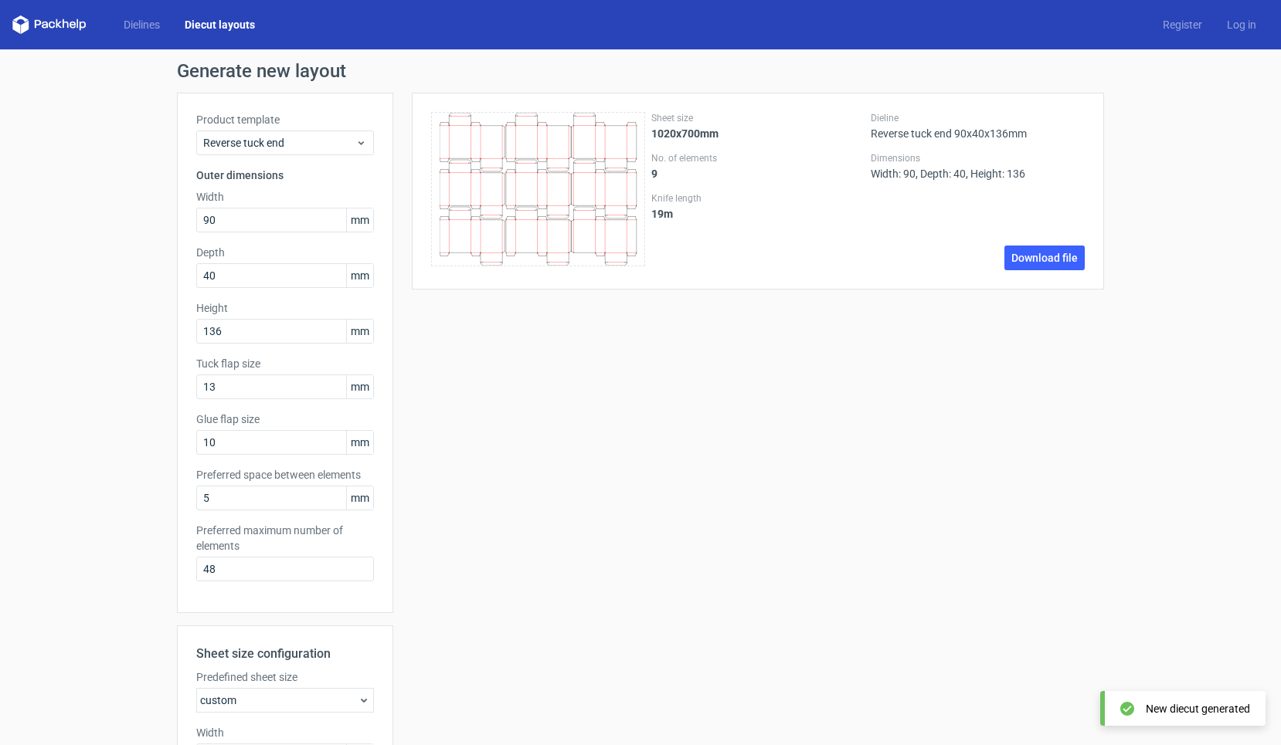
click at [233, 402] on div "Product template Reverse tuck end Outer dimensions Width 90 mm Depth 40 mm Heig…" at bounding box center [285, 353] width 216 height 521
click at [233, 393] on input "13" at bounding box center [285, 387] width 178 height 25
type input "12"
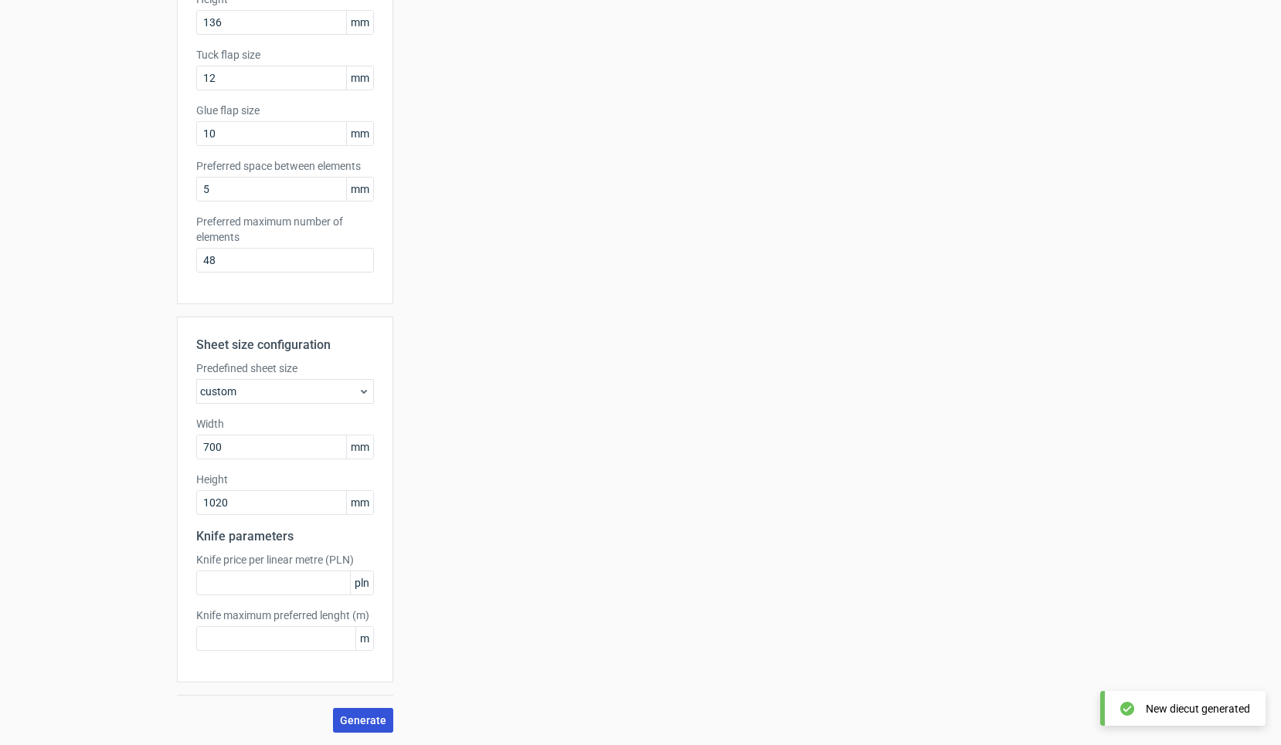
scroll to position [309, 0]
click at [362, 711] on button "Generate" at bounding box center [363, 720] width 60 height 25
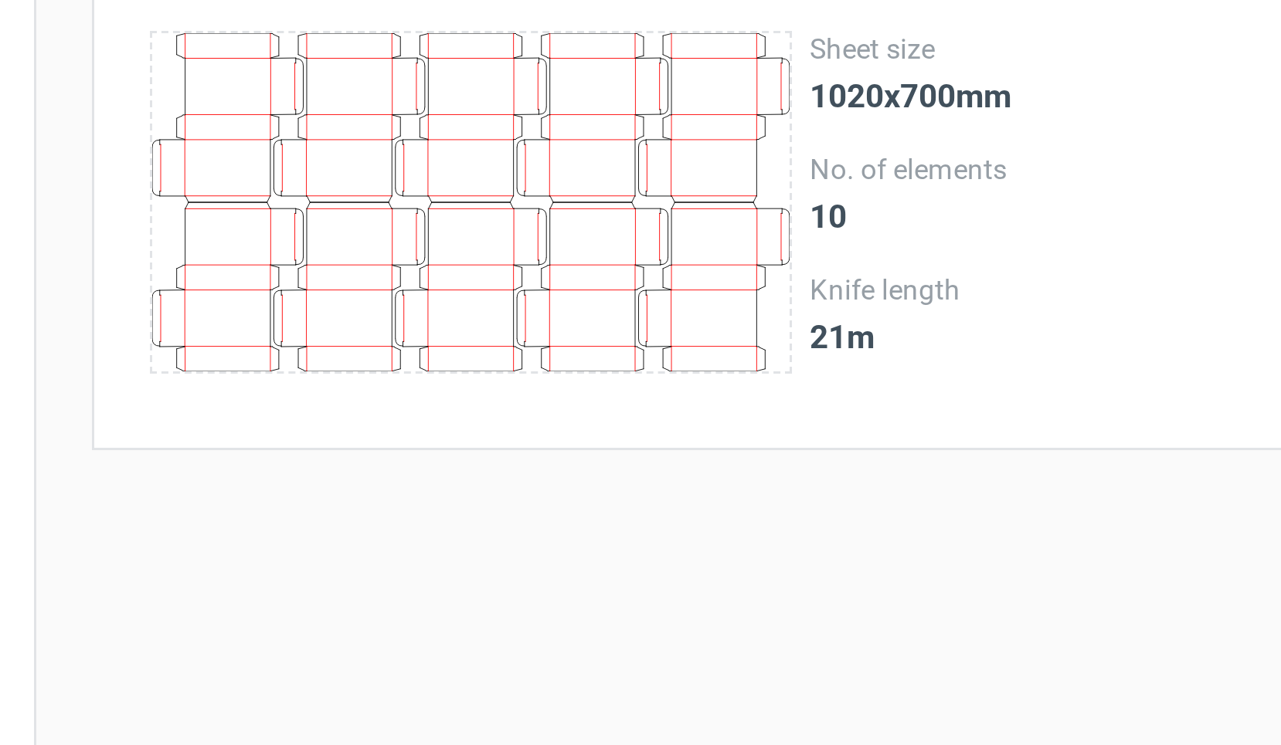
scroll to position [26, 0]
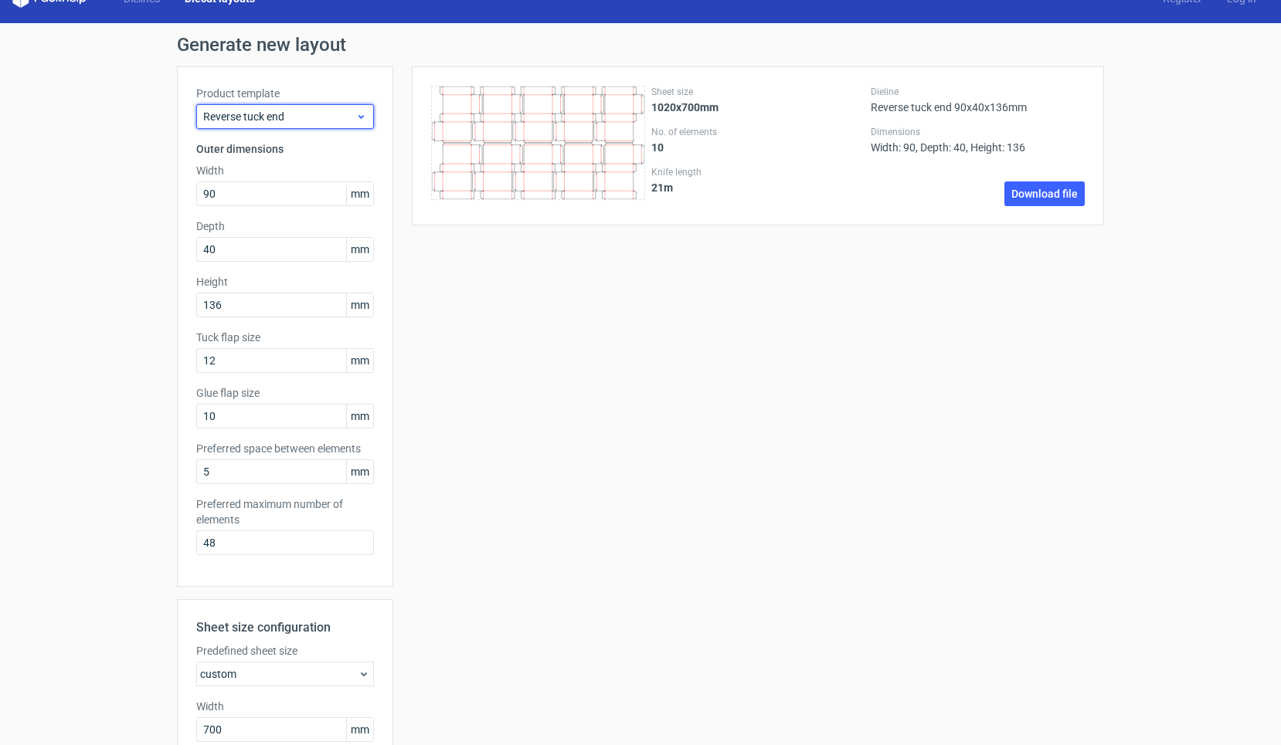
click at [357, 123] on div "Reverse tuck end" at bounding box center [285, 116] width 178 height 25
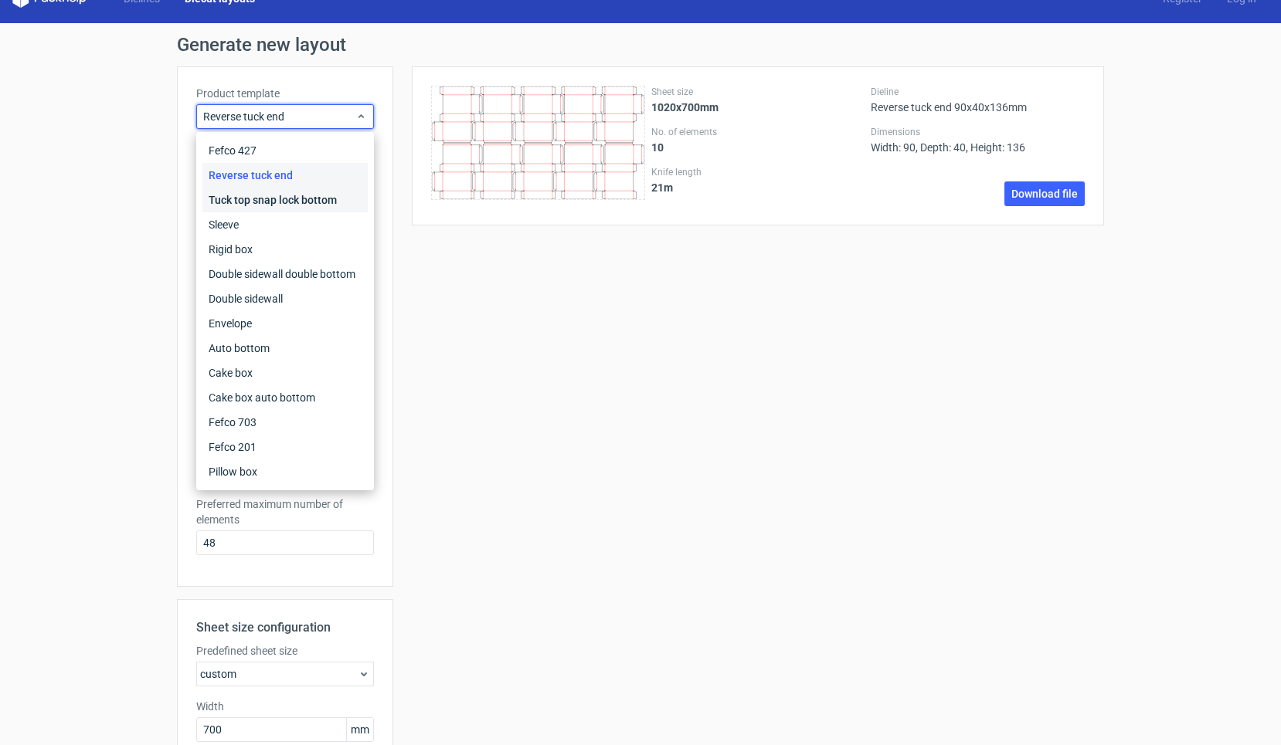
click at [284, 211] on div "Tuck top snap lock bottom" at bounding box center [284, 200] width 165 height 25
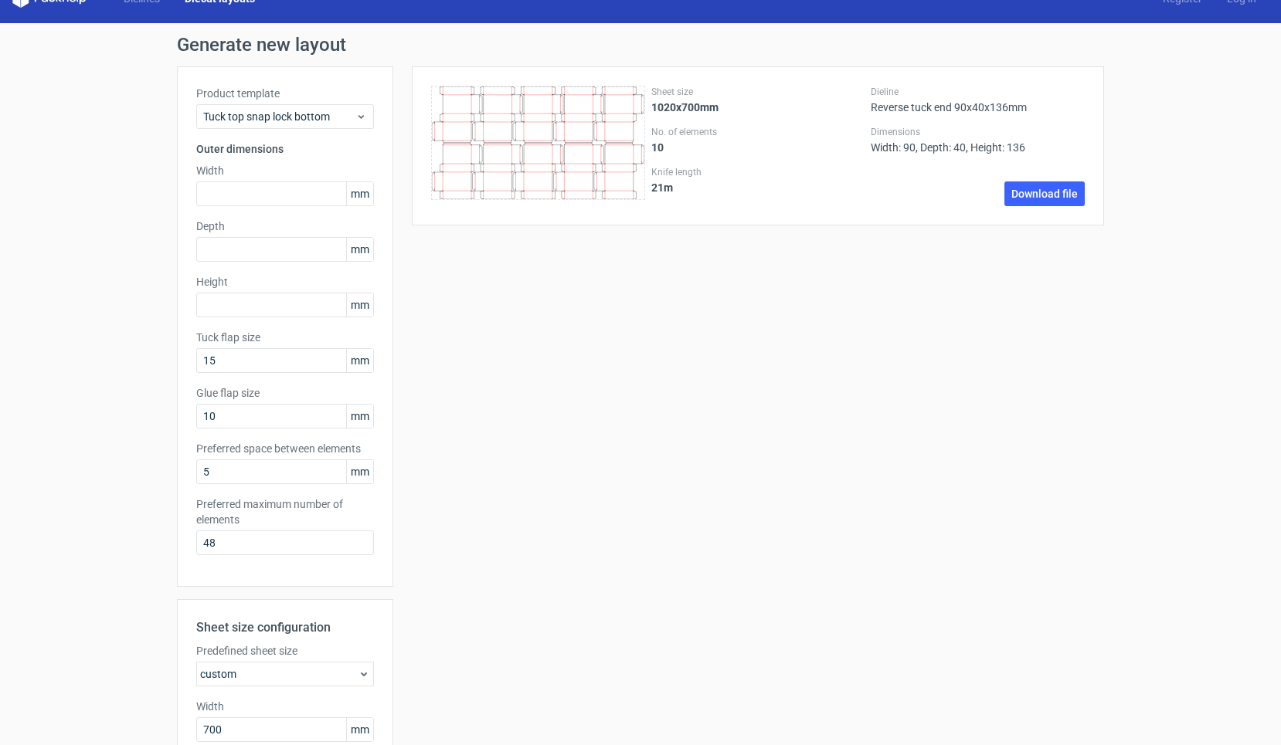
scroll to position [43, 0]
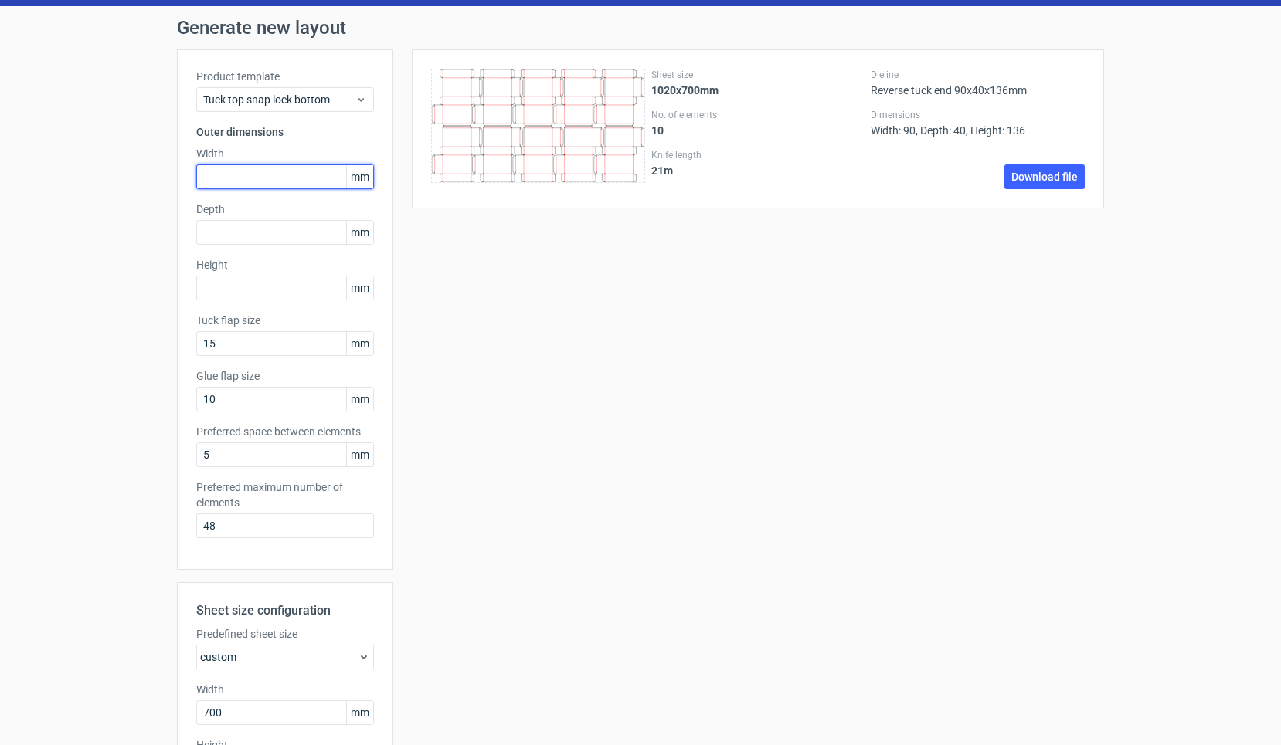
click at [243, 174] on input "text" at bounding box center [285, 177] width 178 height 25
type input "90"
type input "40"
type input "136"
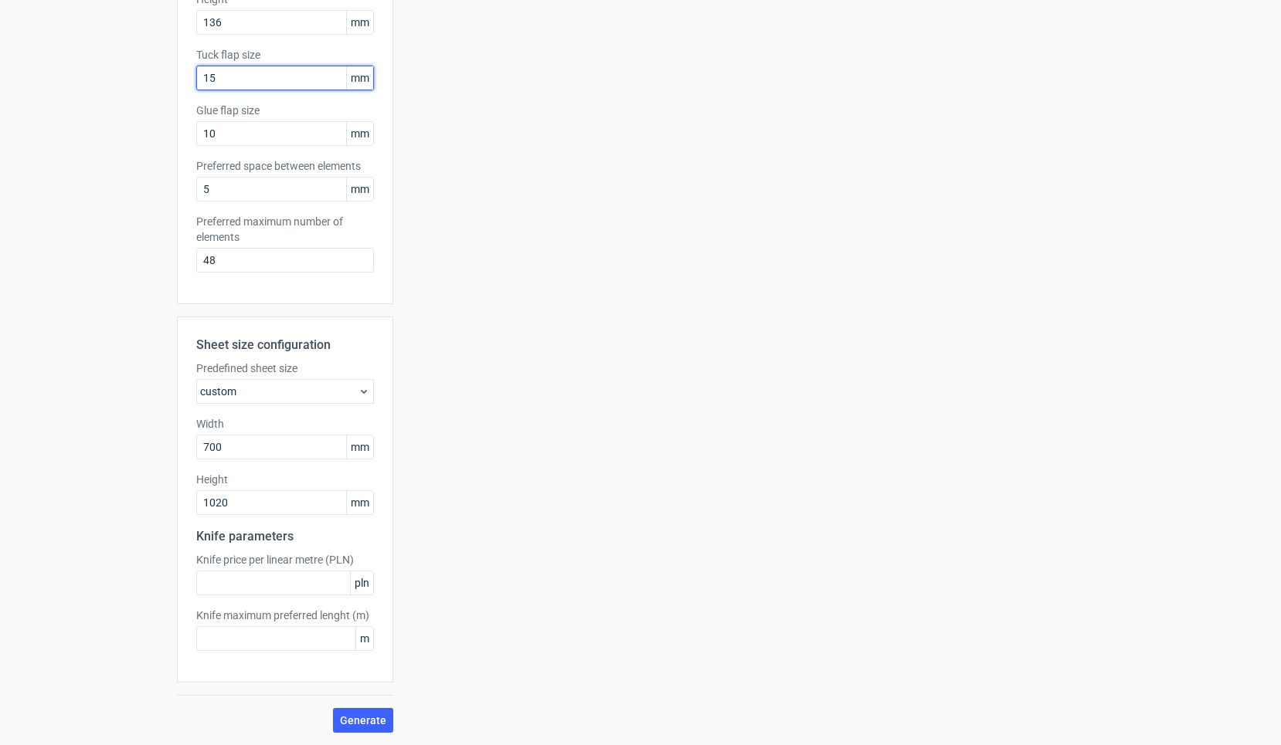
scroll to position [309, 0]
click at [358, 721] on span "Generate" at bounding box center [363, 720] width 46 height 11
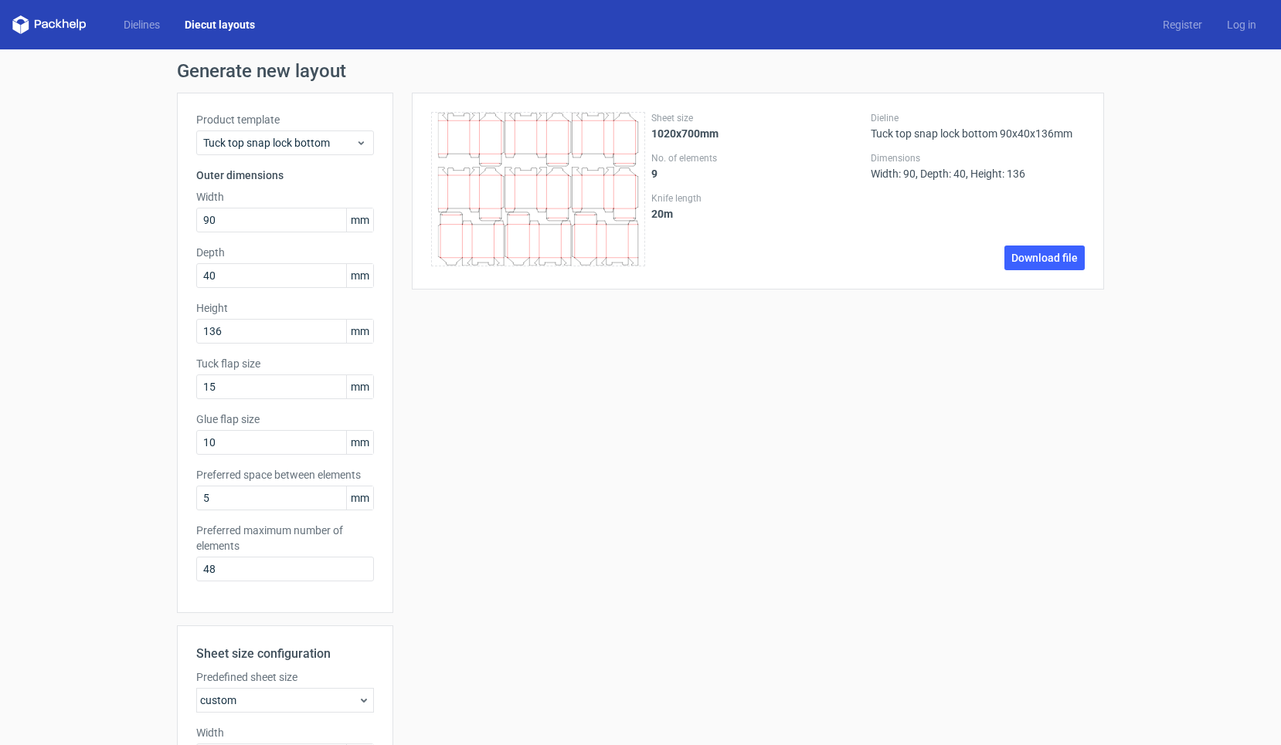
scroll to position [0, 0]
click at [153, 21] on link "Dielines" at bounding box center [141, 24] width 61 height 15
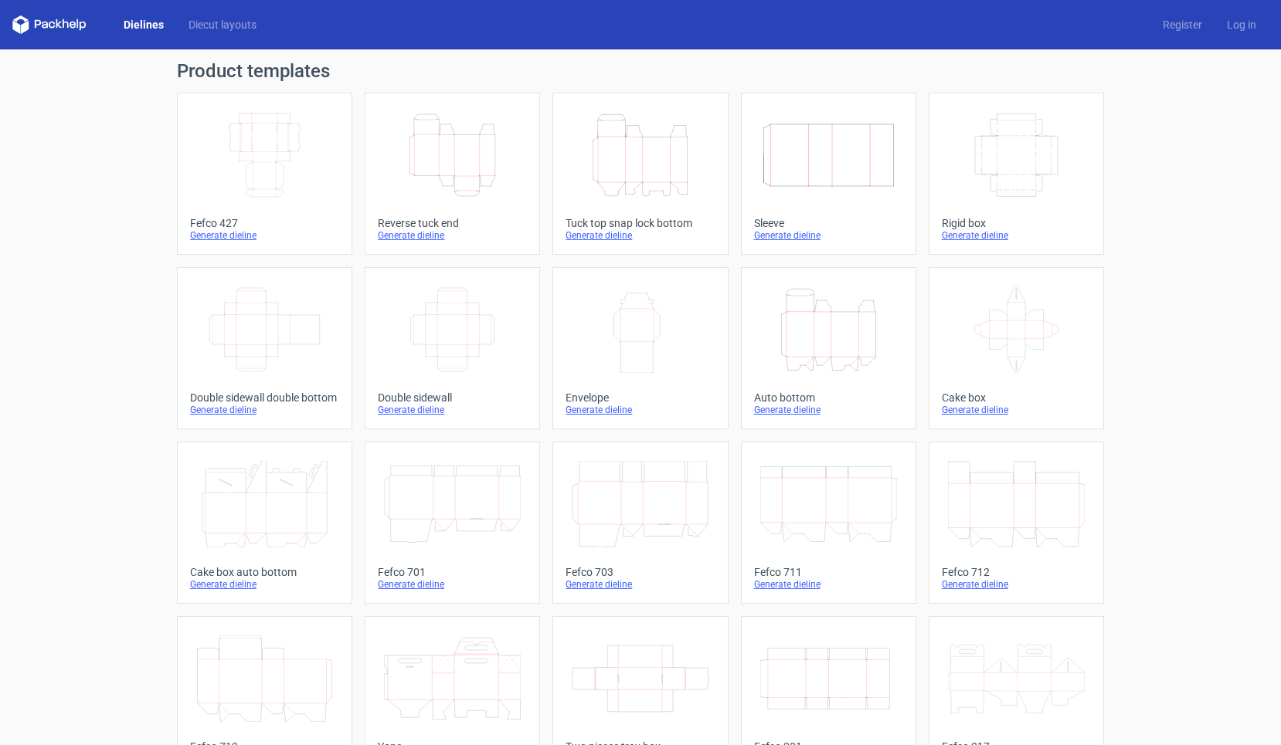
click at [1207, 124] on div "Product templates Width Depth Height Fefco 427 Generate dieline Height Depth Wi…" at bounding box center [640, 507] width 1281 height 916
click at [1173, 62] on div "Product templates Width Depth Height Fefco 427 Generate dieline Height Depth Wi…" at bounding box center [640, 507] width 1281 height 916
click at [1173, 56] on div "Product templates Width Depth Height Fefco 427 Generate dieline Height Depth Wi…" at bounding box center [640, 507] width 1281 height 916
click at [1177, 104] on div "Product templates Width Depth Height Fefco 427 Generate dieline Height Depth Wi…" at bounding box center [640, 507] width 1281 height 916
click at [109, 76] on div "Product templates Width Depth Height Fefco 427 Generate dieline Height Depth Wi…" at bounding box center [640, 507] width 1281 height 916
